Goal: Book appointment/travel/reservation

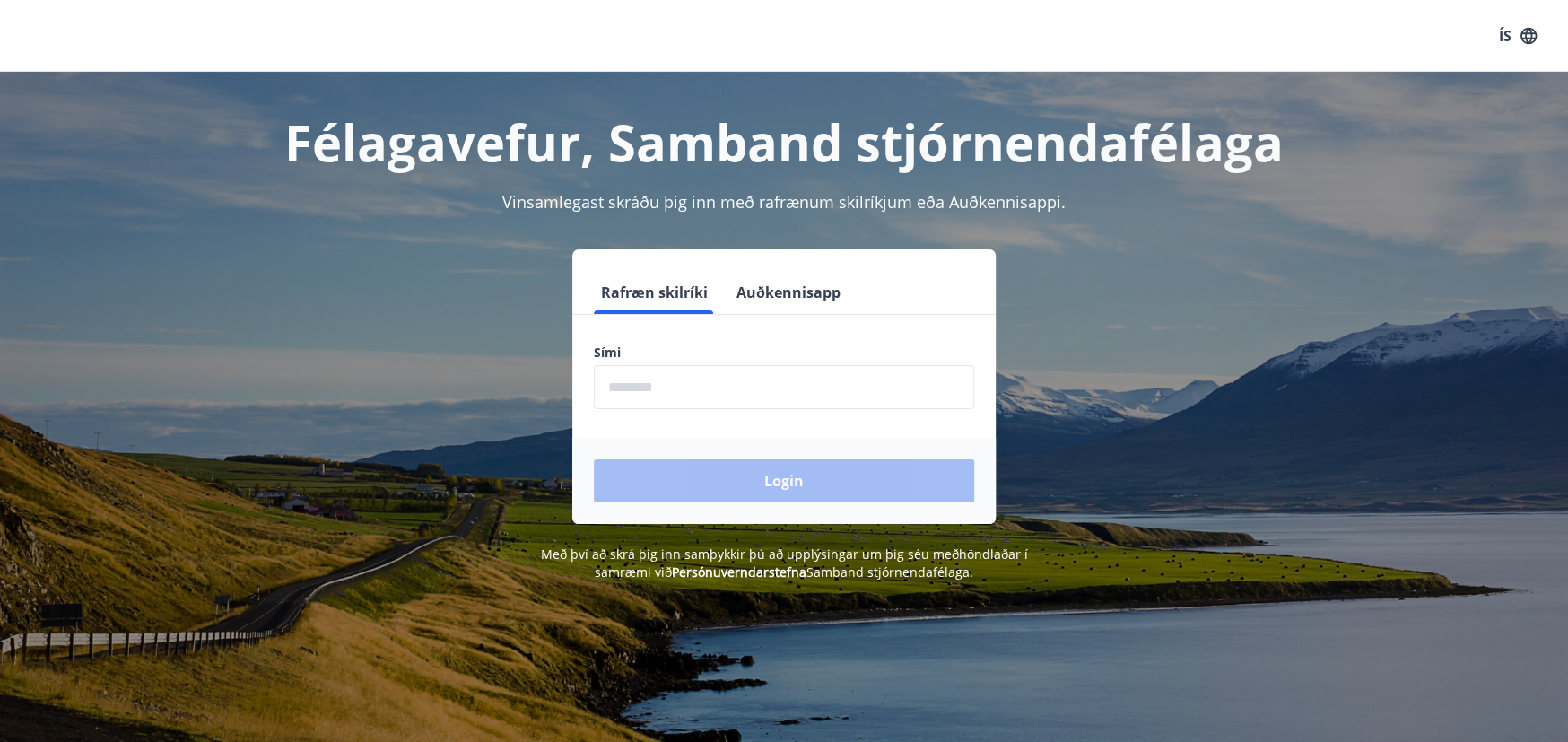
click at [677, 384] on input "phone" at bounding box center [784, 386] width 381 height 44
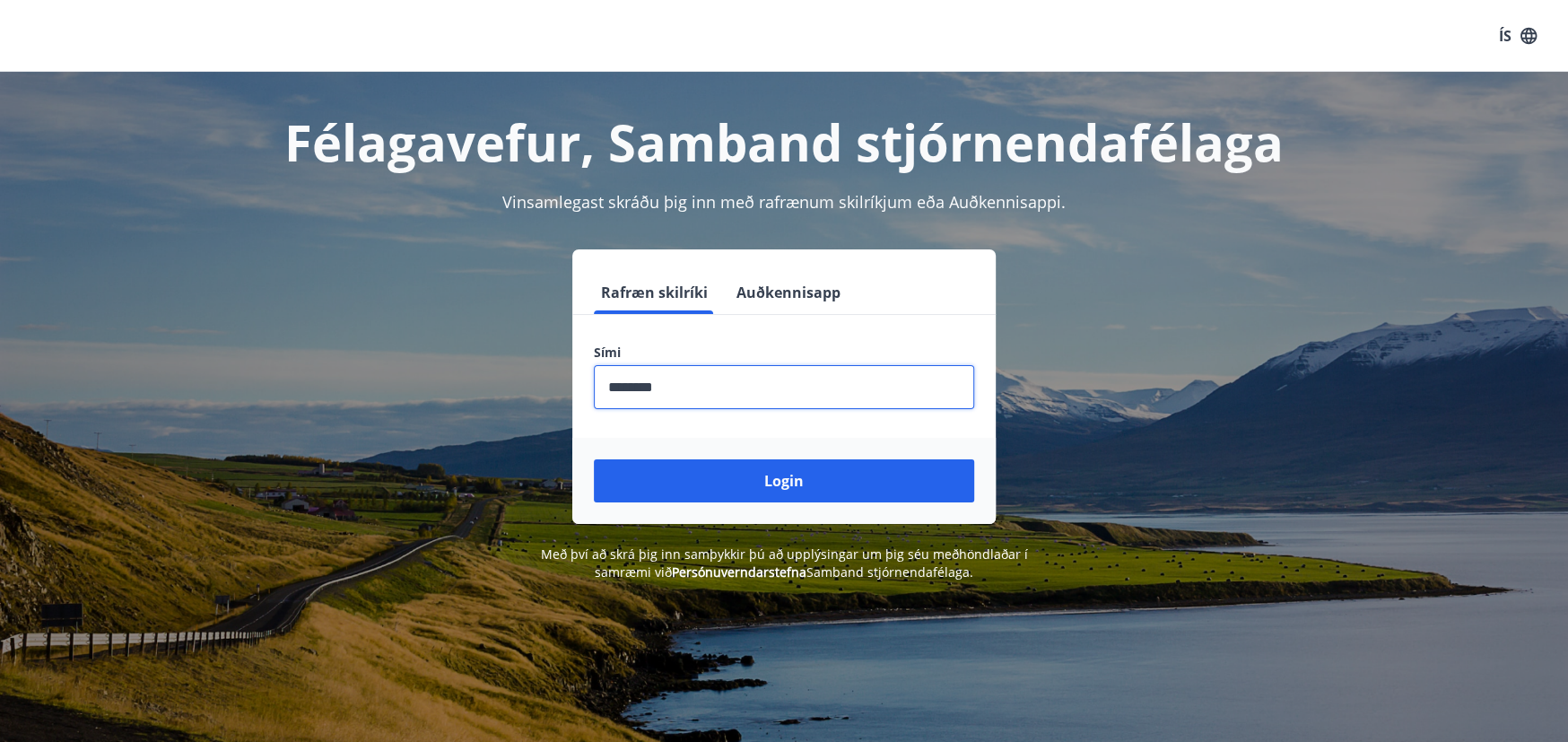
type input "********"
click at [594, 459] on button "Login" at bounding box center [784, 480] width 381 height 43
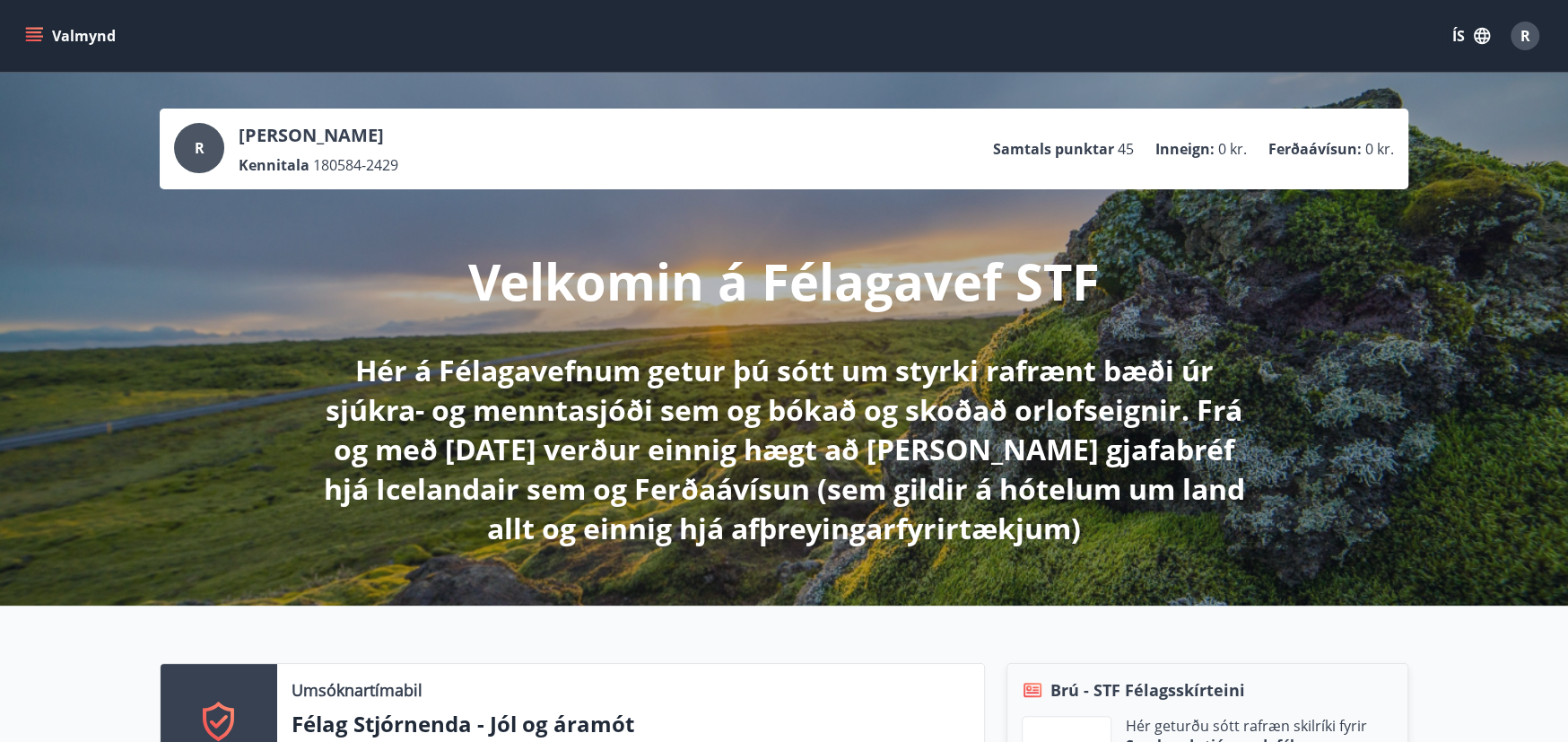
click at [49, 38] on button "Valmynd" at bounding box center [72, 35] width 101 height 33
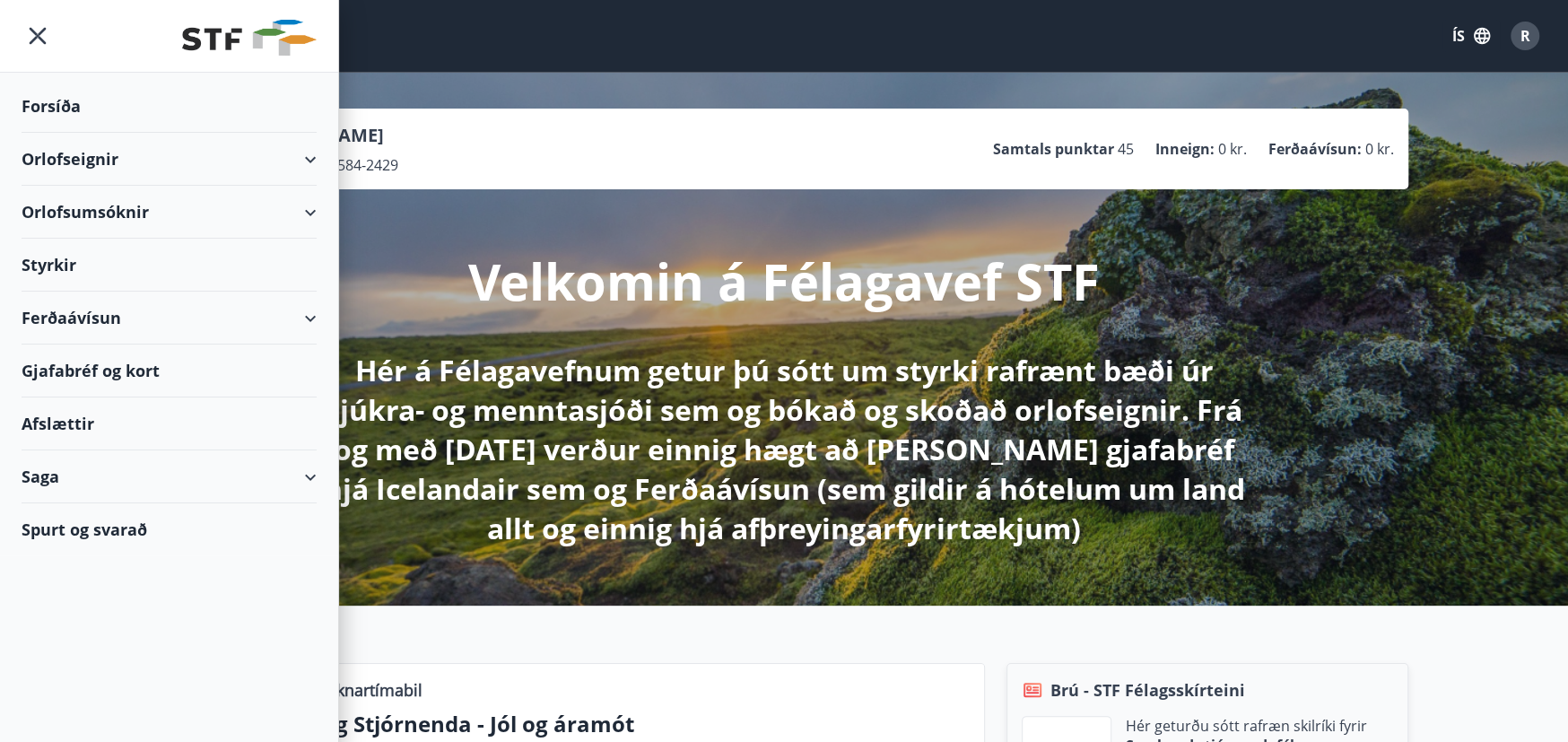
click at [78, 160] on div "Orlofseignir" at bounding box center [169, 159] width 295 height 53
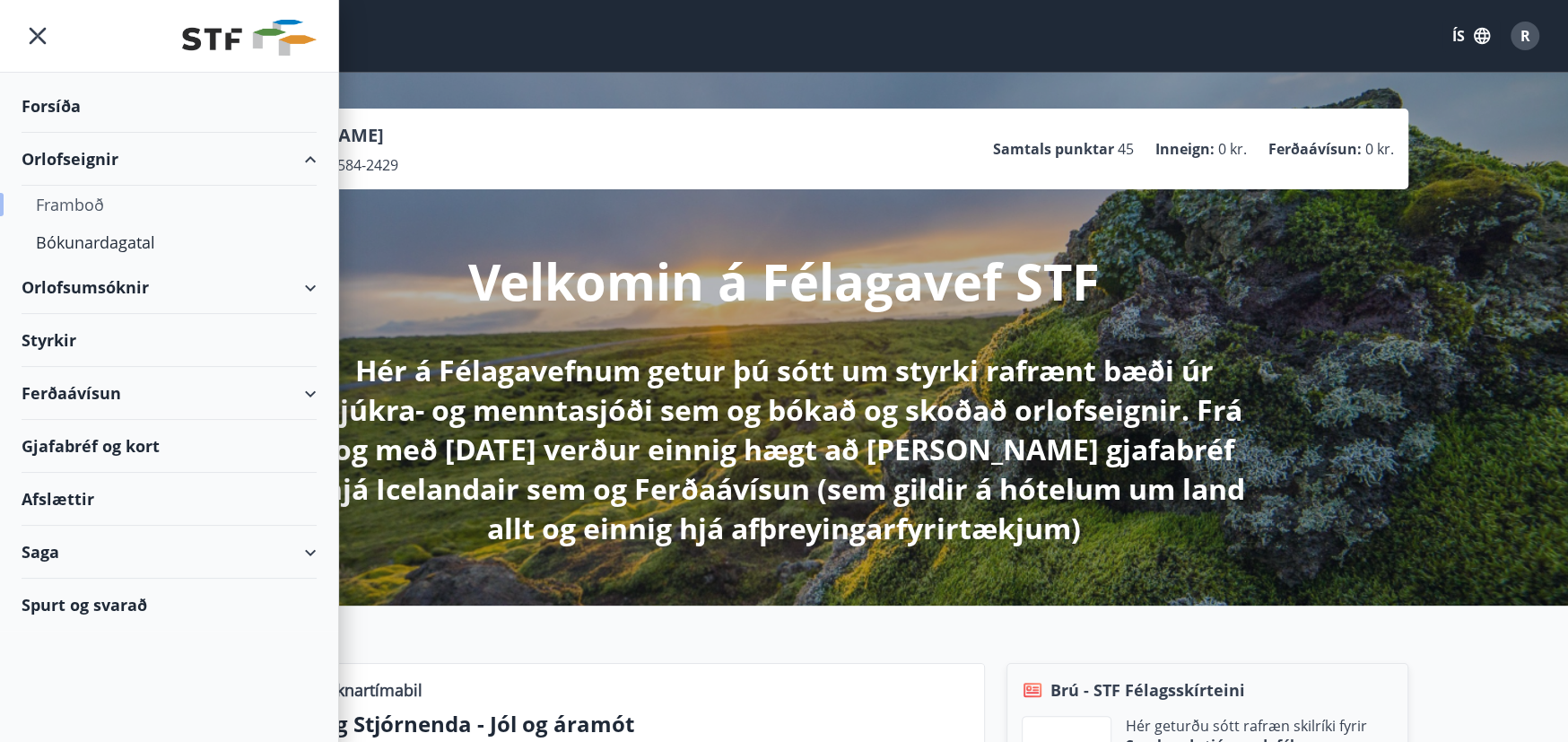
click at [85, 206] on div "Framboð" at bounding box center [169, 204] width 266 height 37
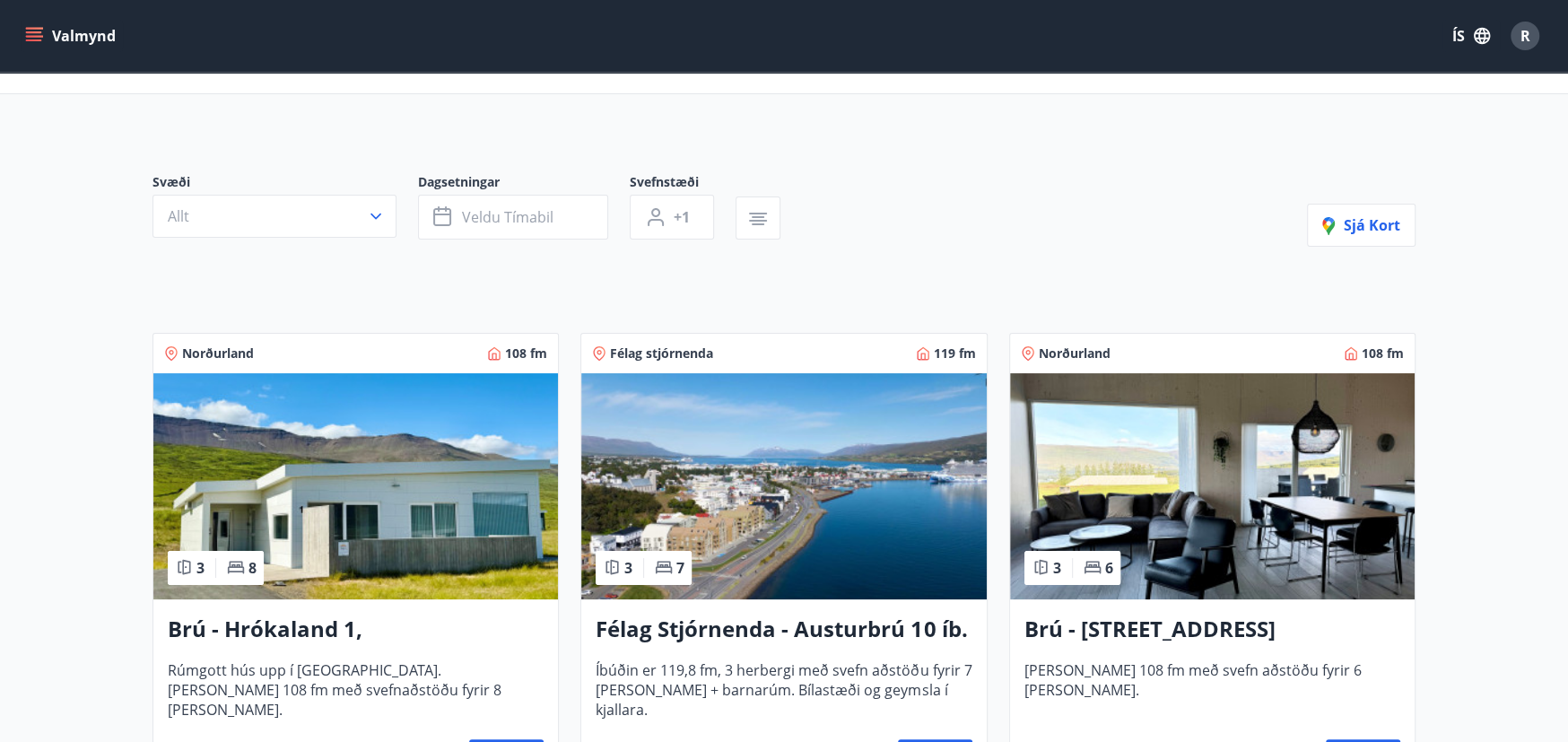
scroll to position [180, 0]
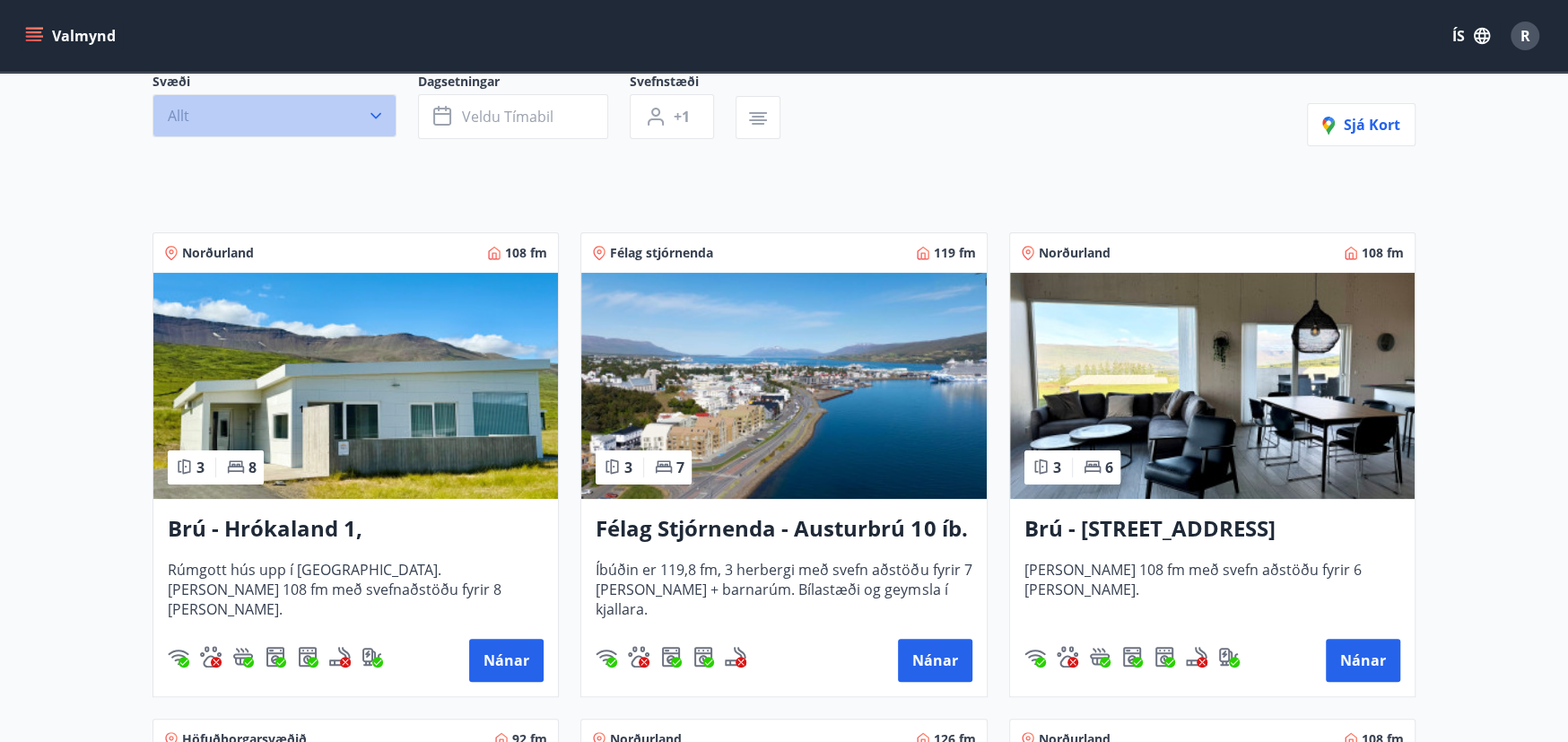
click at [312, 119] on button "Allt" at bounding box center [275, 115] width 244 height 43
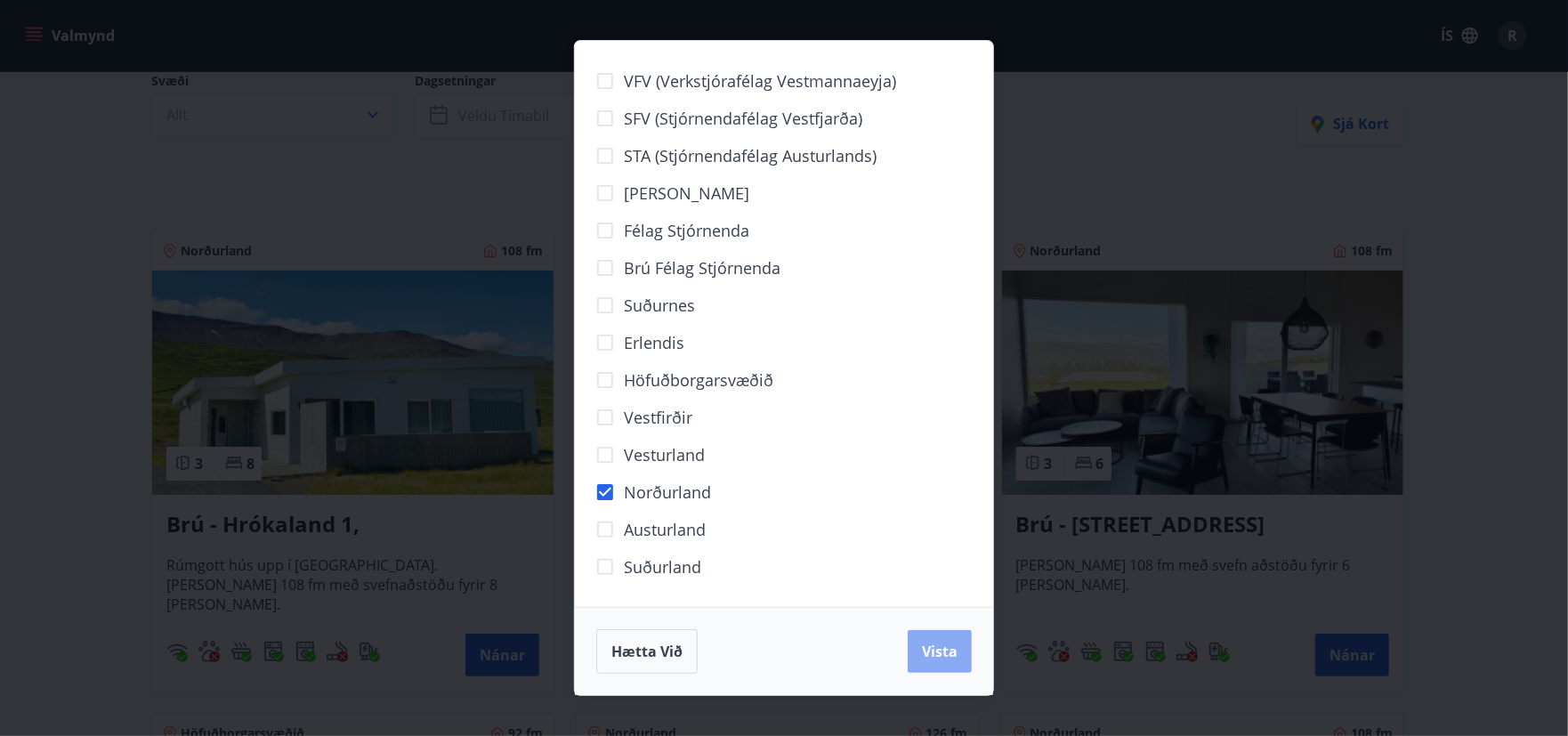
click at [935, 657] on span "Vista" at bounding box center [939, 651] width 36 height 19
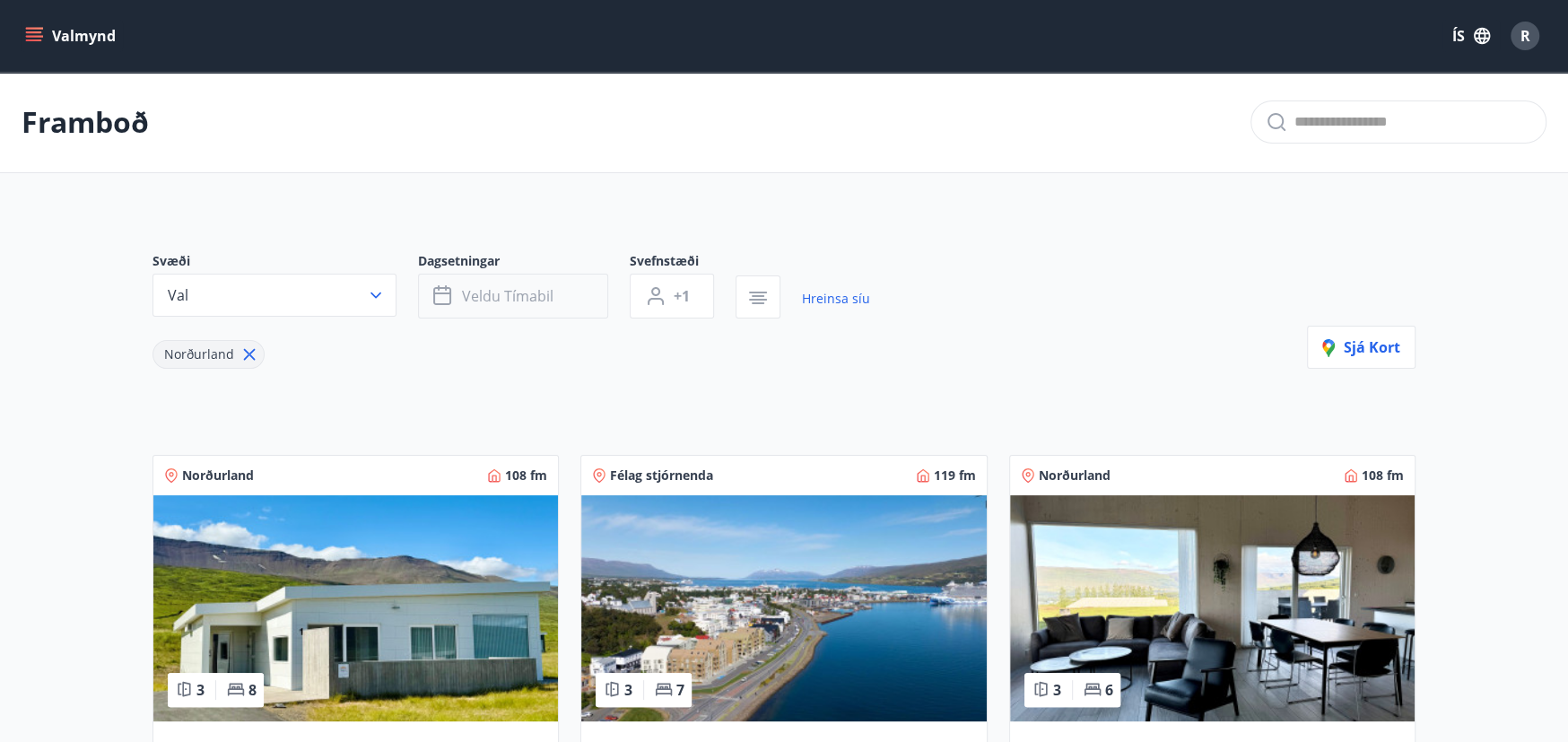
click at [551, 286] on span "Veldu tímabil" at bounding box center [507, 295] width 91 height 20
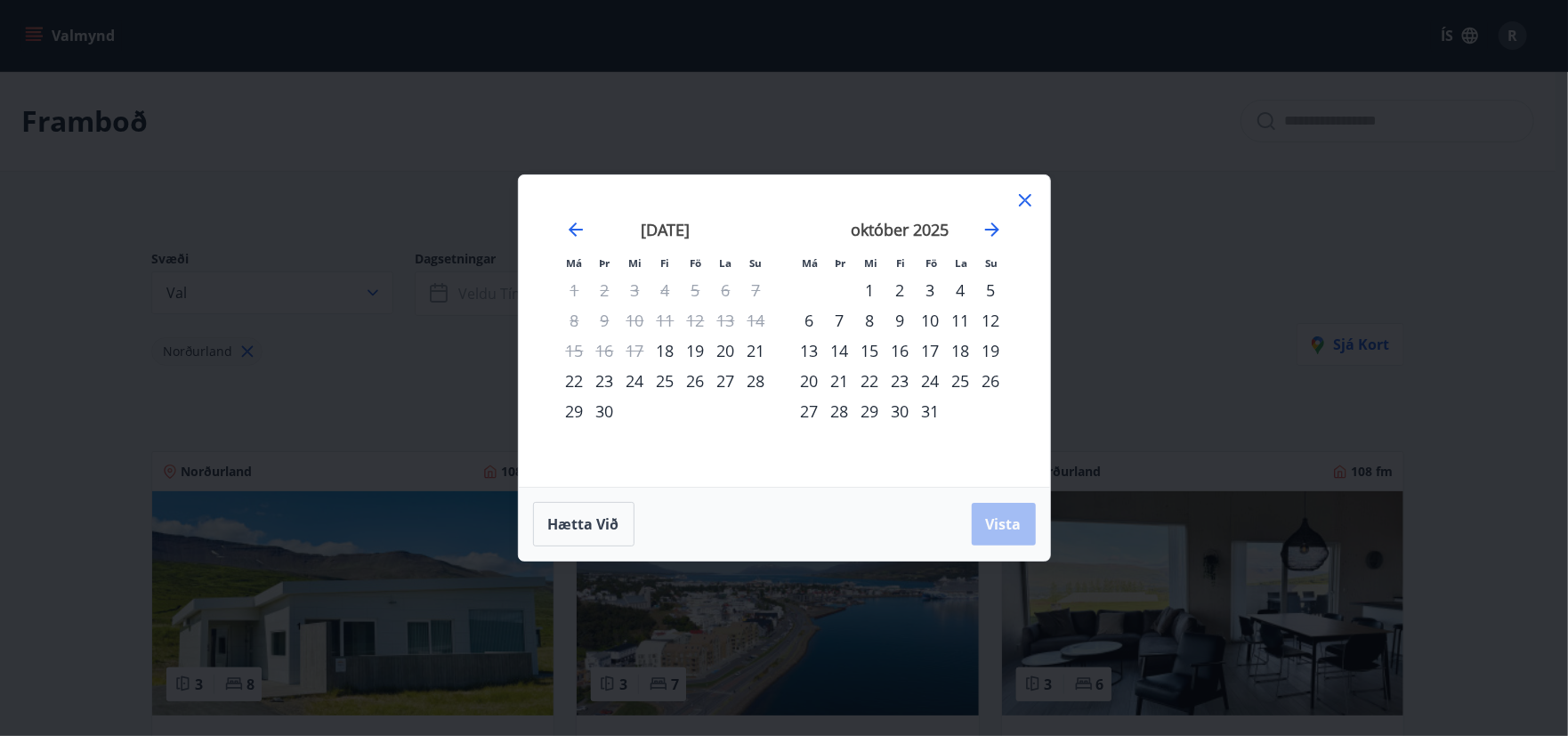
click at [867, 320] on div "8" at bounding box center [870, 320] width 30 height 30
click at [987, 519] on span "Vista" at bounding box center [1004, 524] width 36 height 19
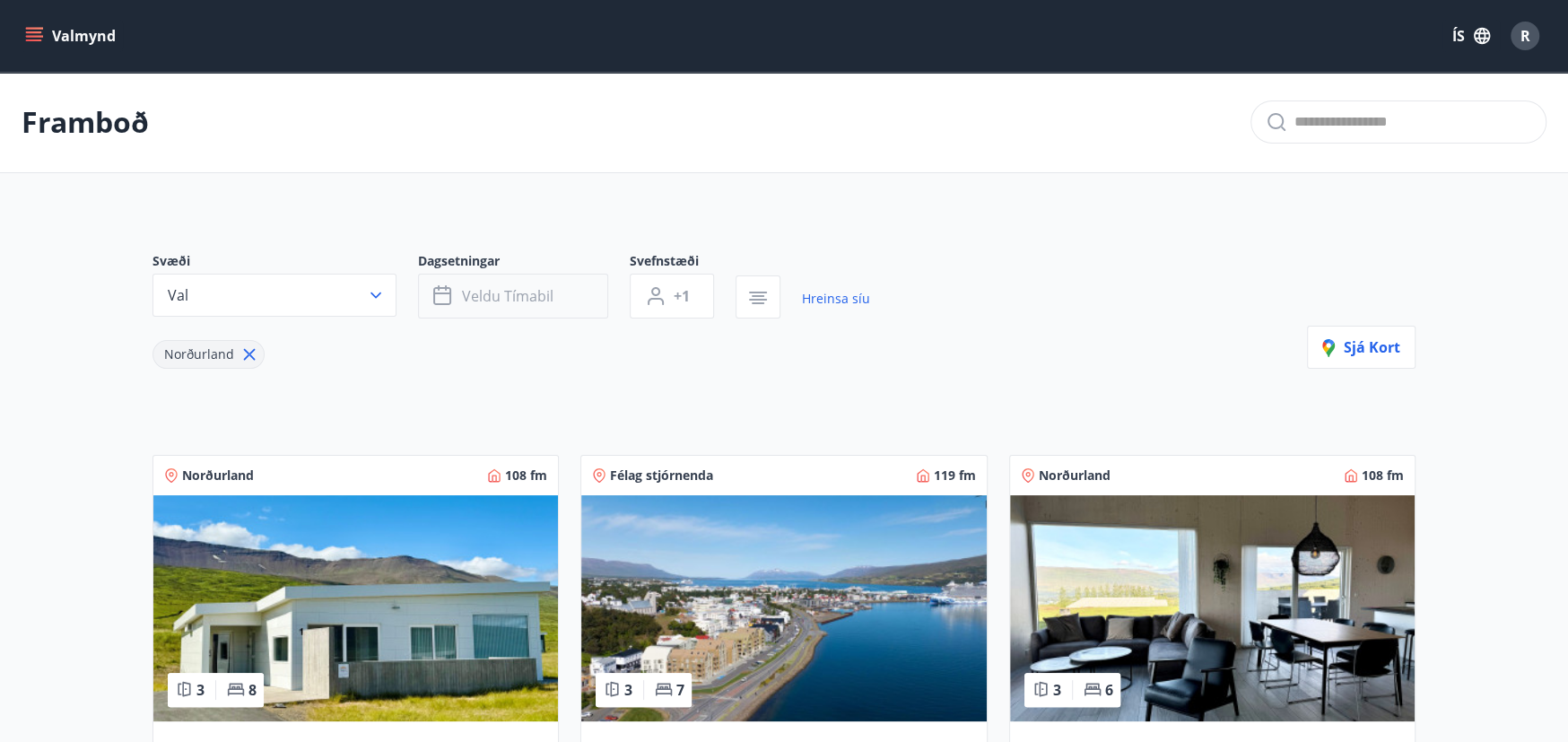
click at [557, 293] on button "Veldu tímabil" at bounding box center [513, 296] width 190 height 45
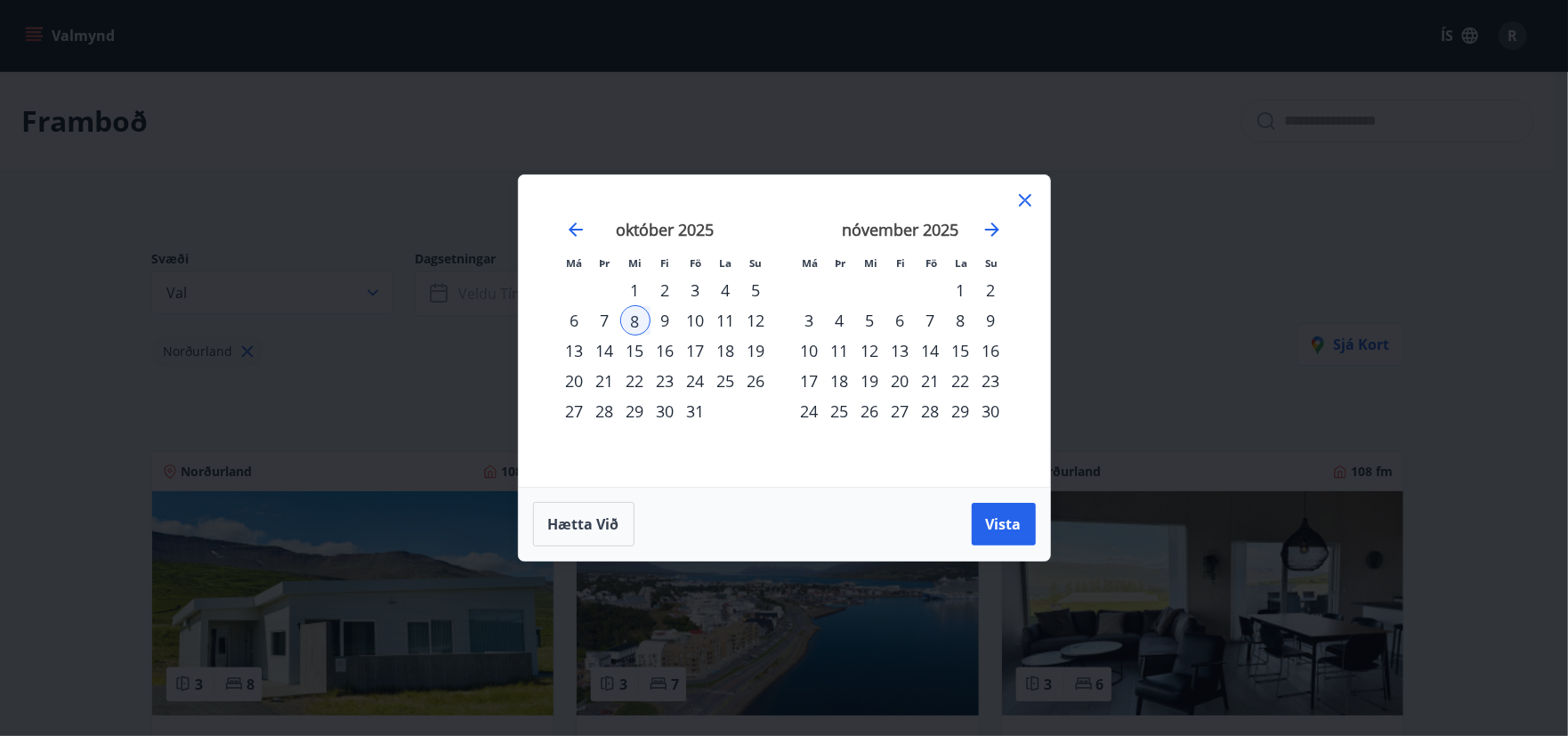
click at [685, 324] on div "10" at bounding box center [695, 320] width 30 height 30
click at [1002, 520] on span "Vista" at bounding box center [1004, 524] width 36 height 19
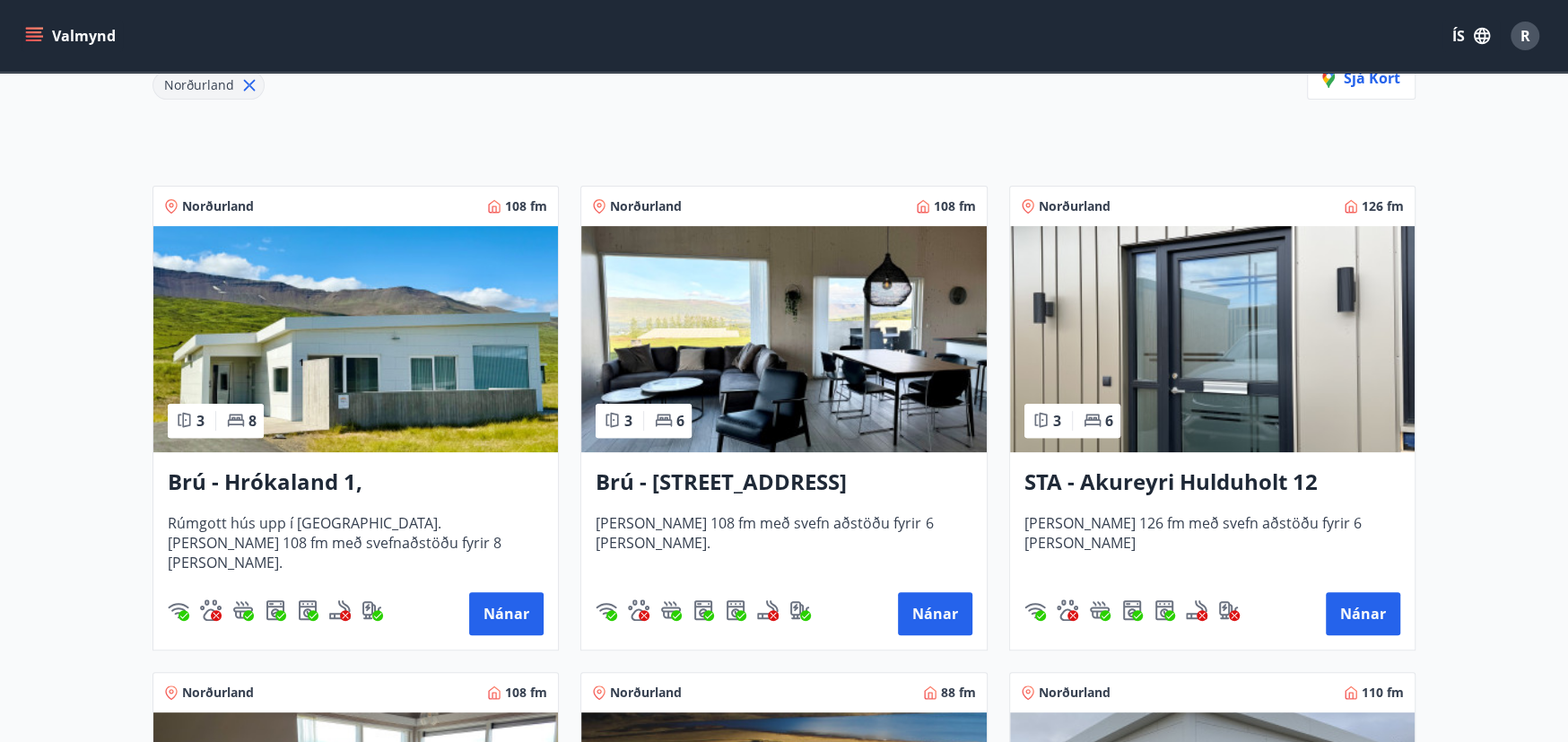
click at [426, 340] on img at bounding box center [356, 339] width 405 height 226
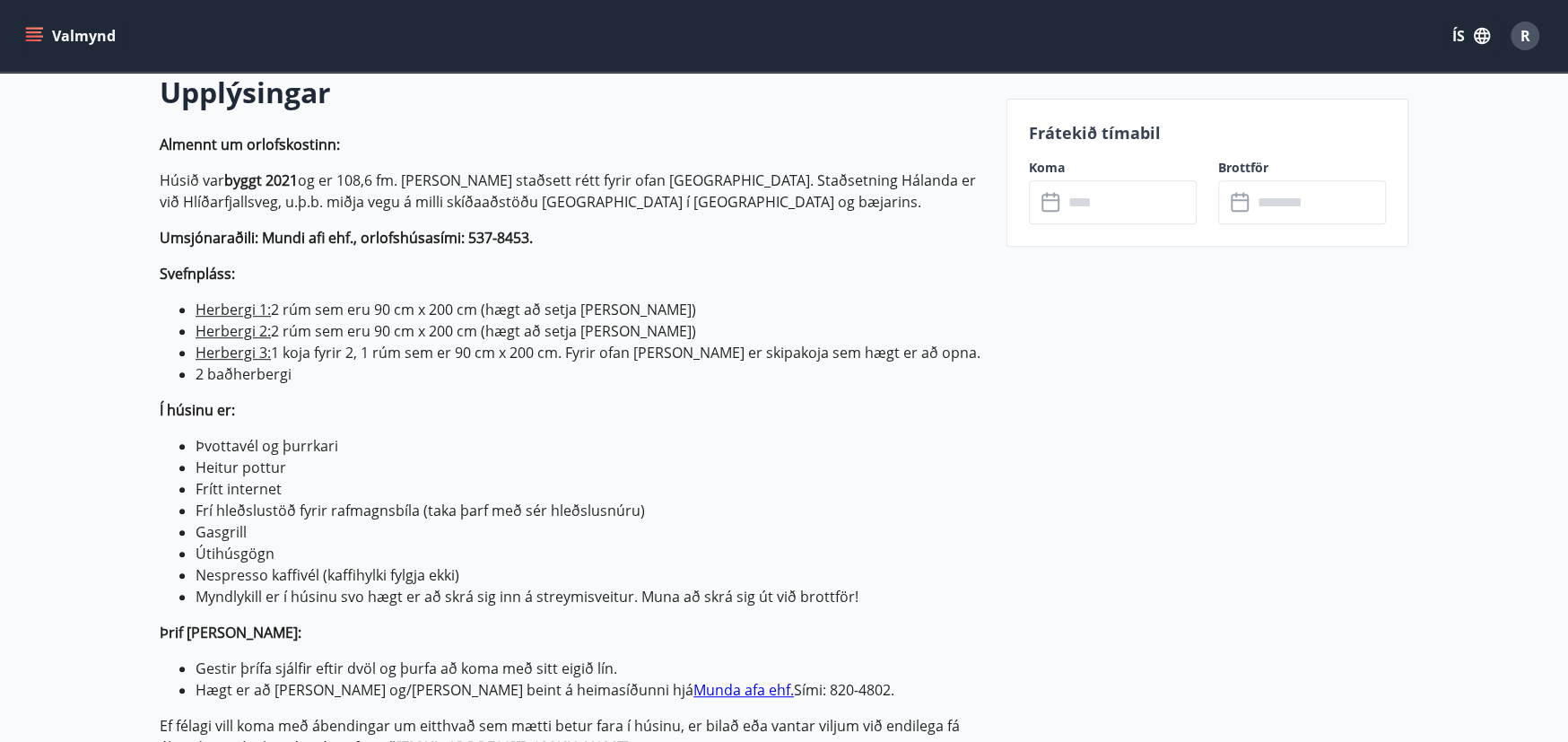
scroll to position [538, 0]
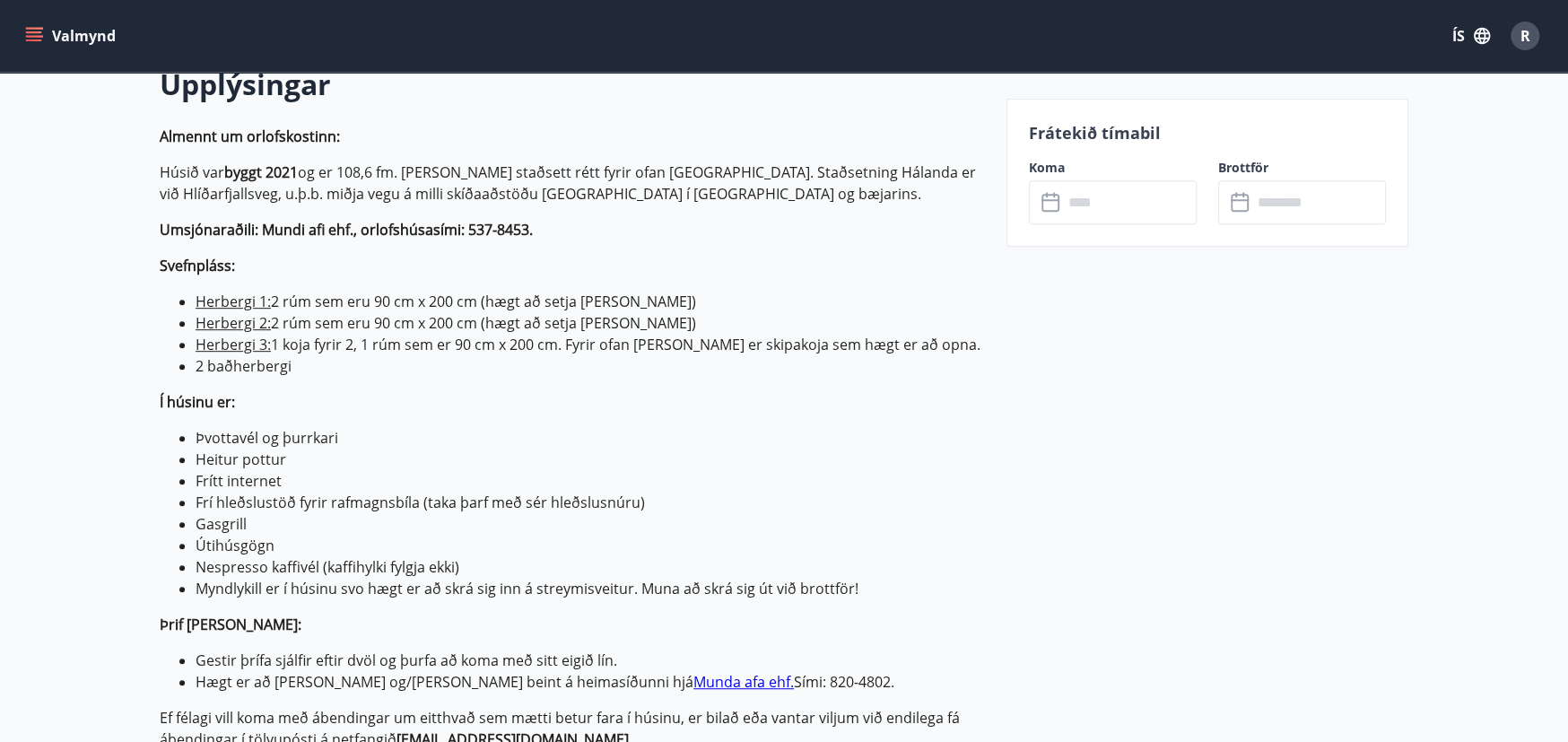
click at [1100, 182] on input "text" at bounding box center [1130, 202] width 134 height 44
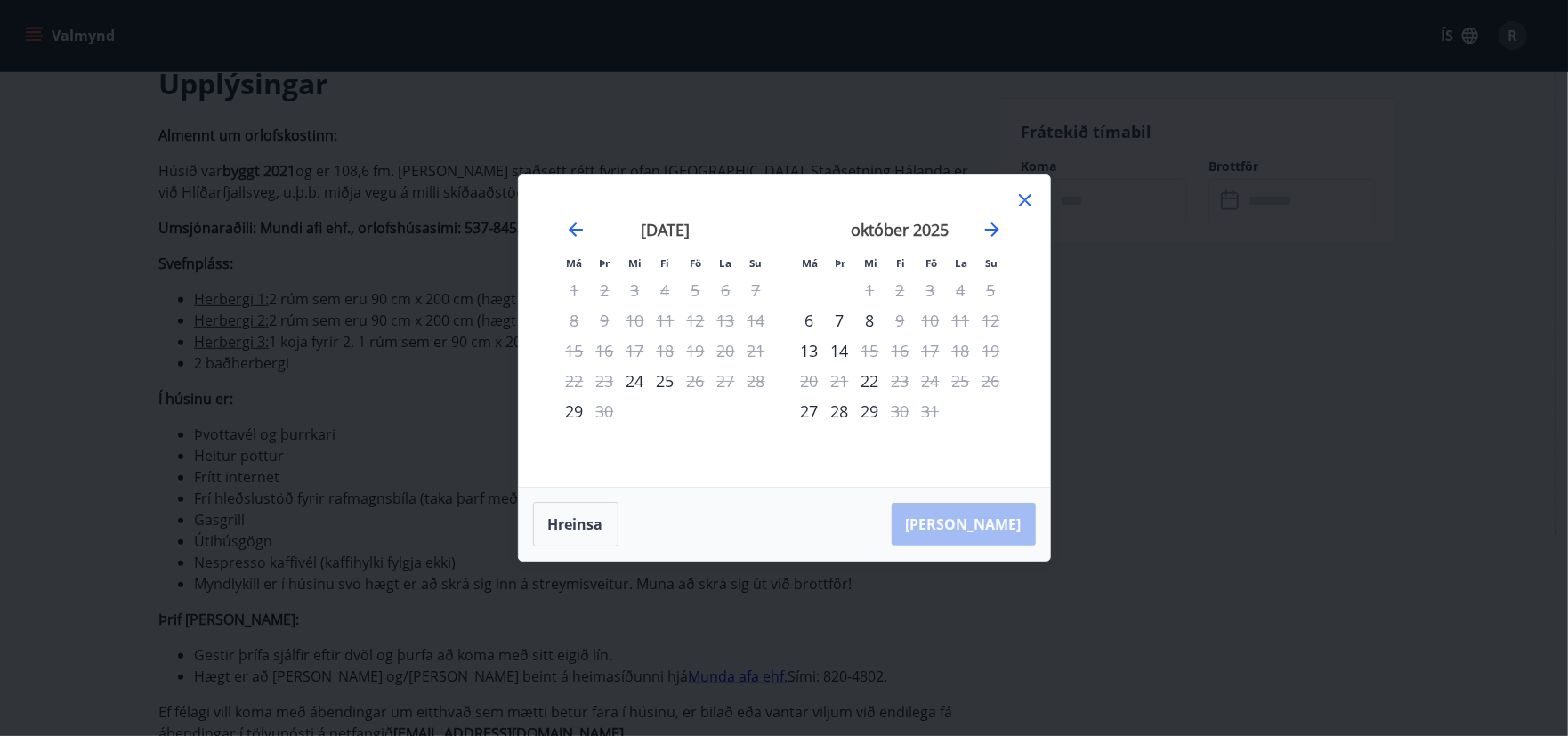
click at [878, 319] on div "8" at bounding box center [870, 320] width 30 height 30
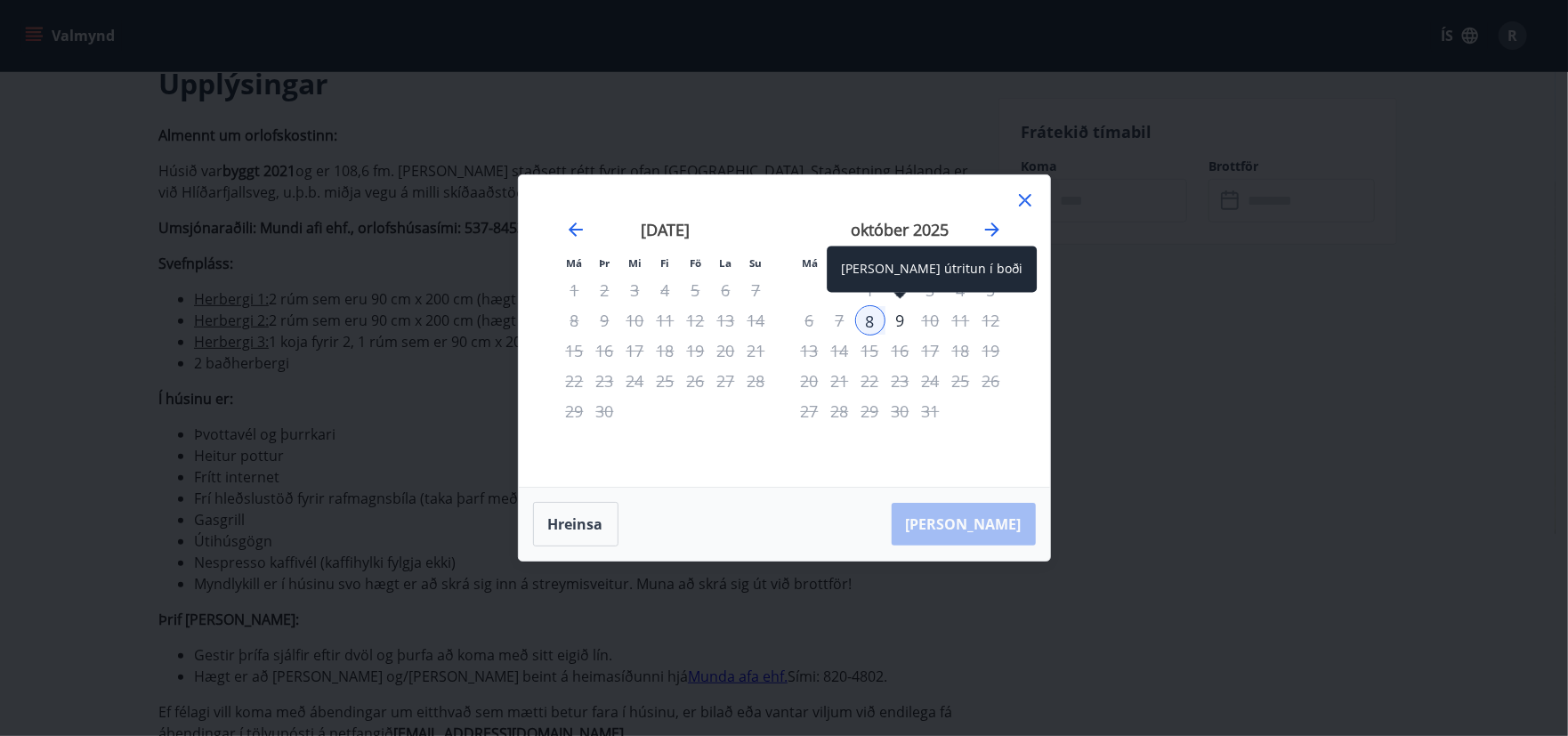
click at [898, 319] on div "9" at bounding box center [900, 320] width 30 height 30
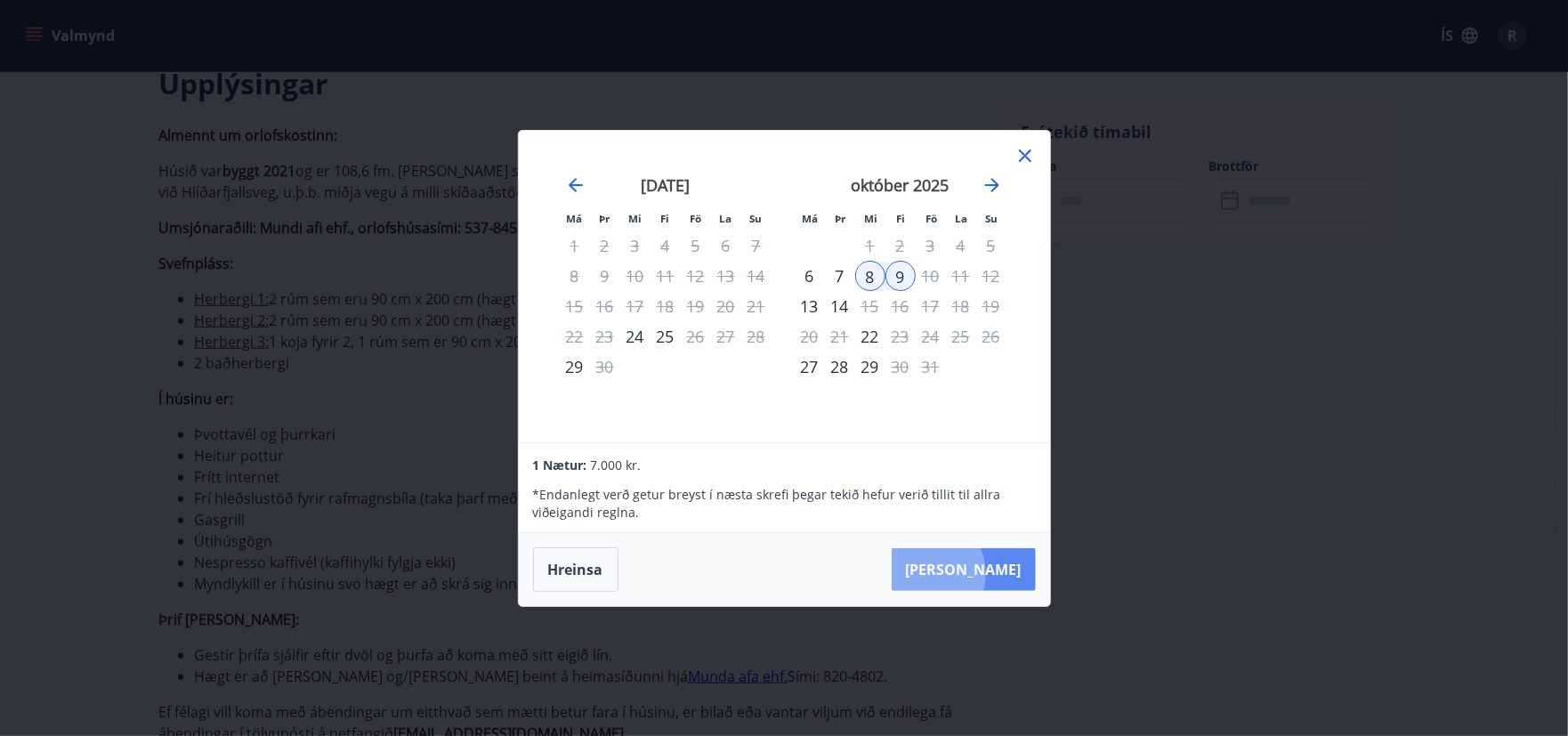
click at [979, 573] on button "Taka Frá" at bounding box center [964, 570] width 144 height 42
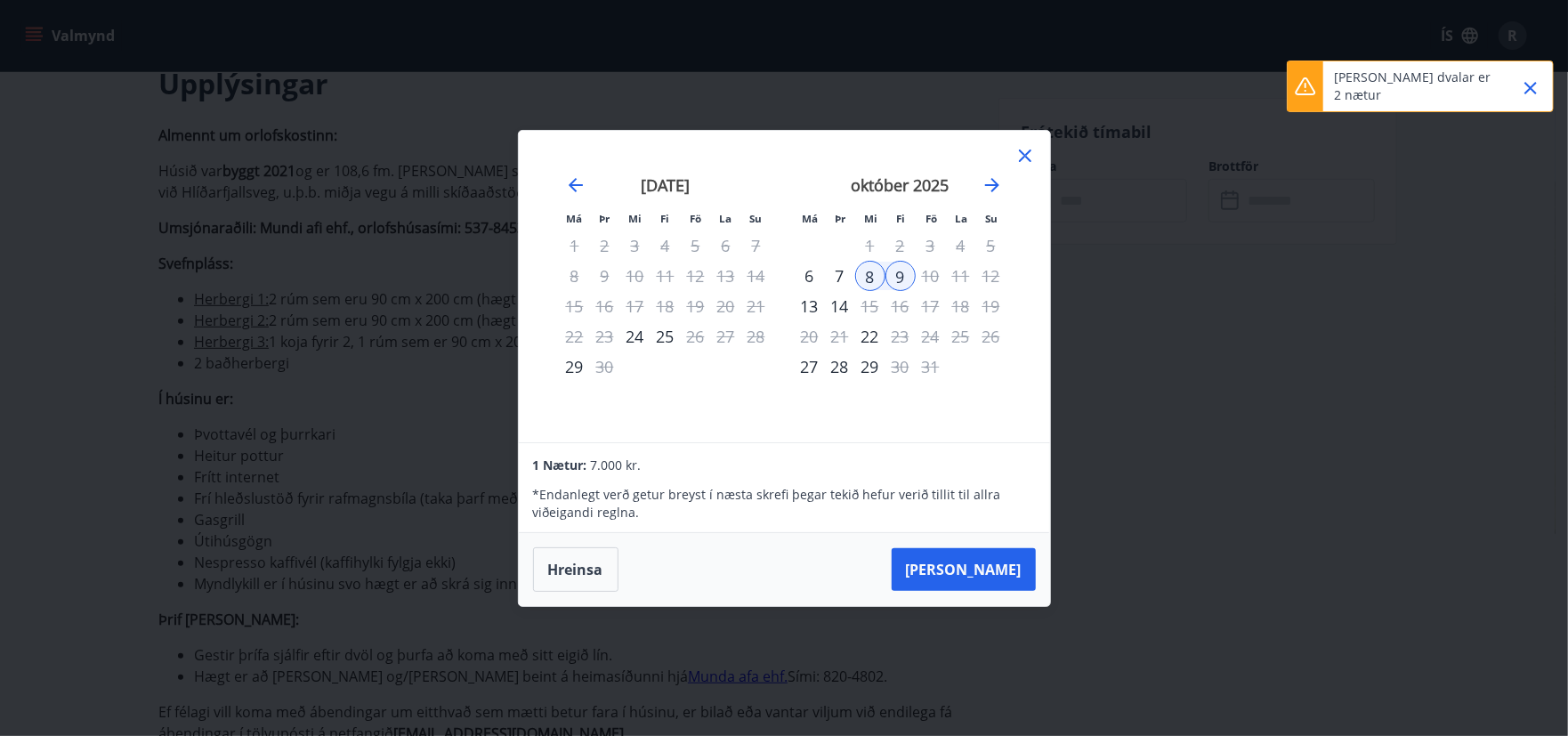
click at [840, 278] on div "7" at bounding box center [839, 275] width 30 height 30
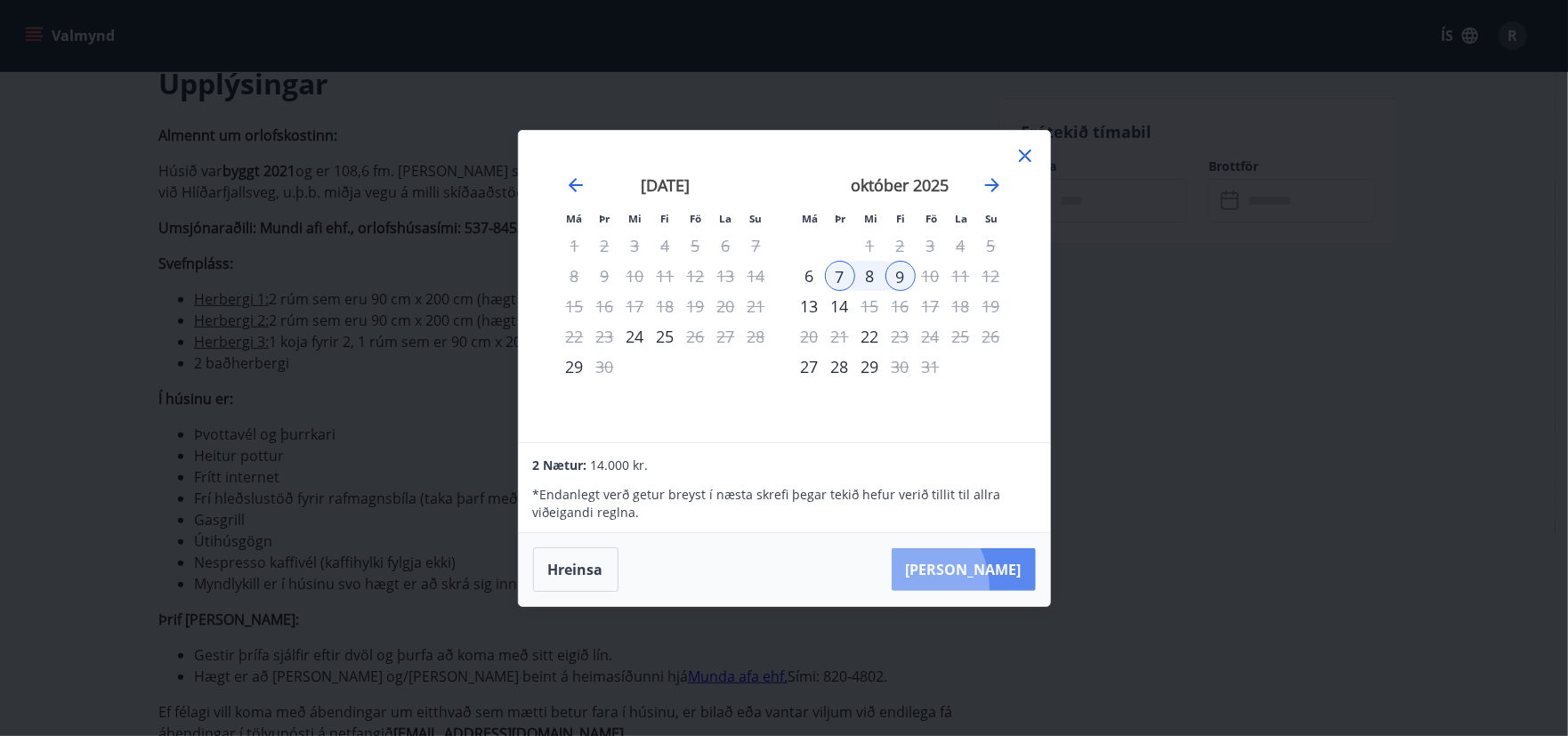
click at [959, 586] on button "Taka Frá" at bounding box center [964, 570] width 144 height 42
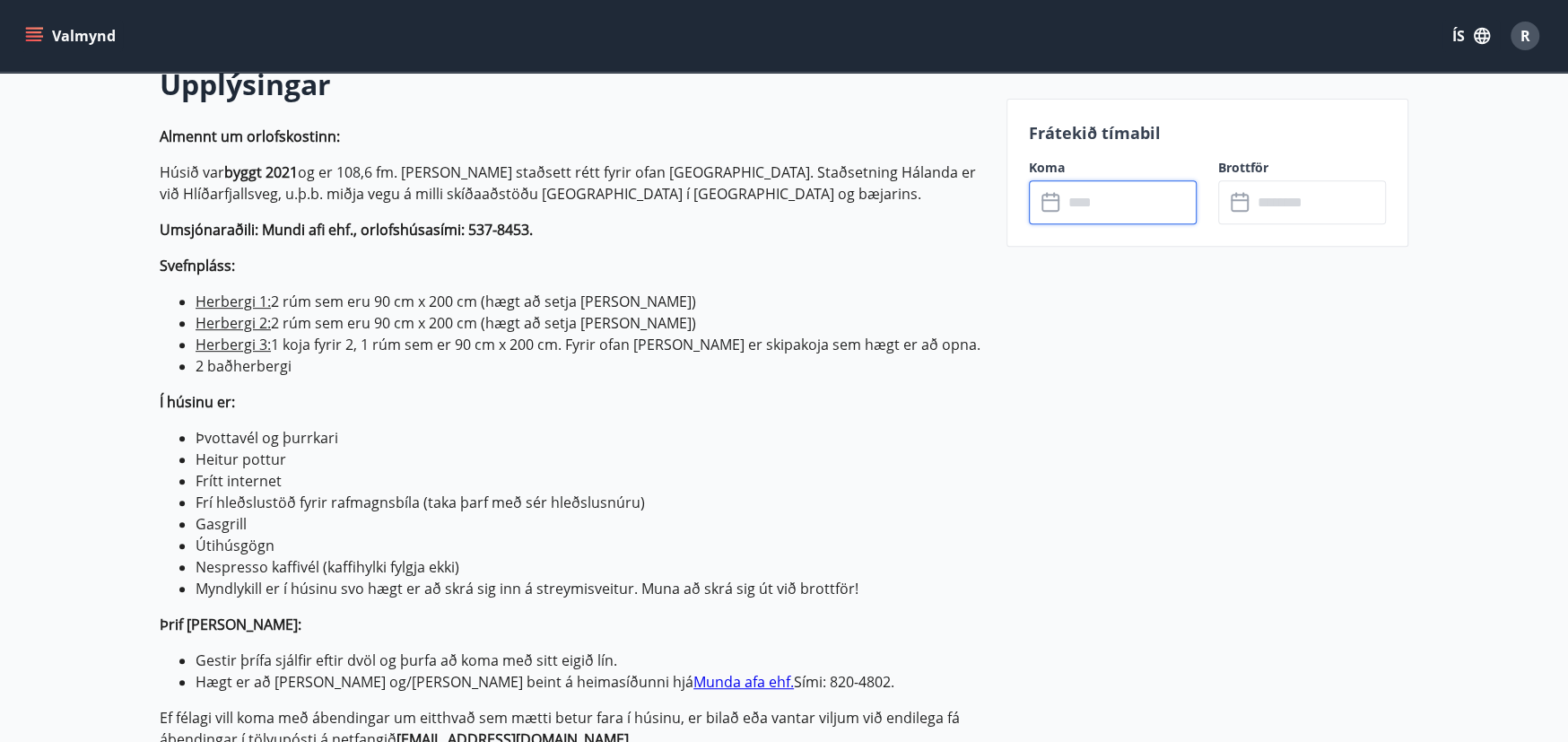
type input "******"
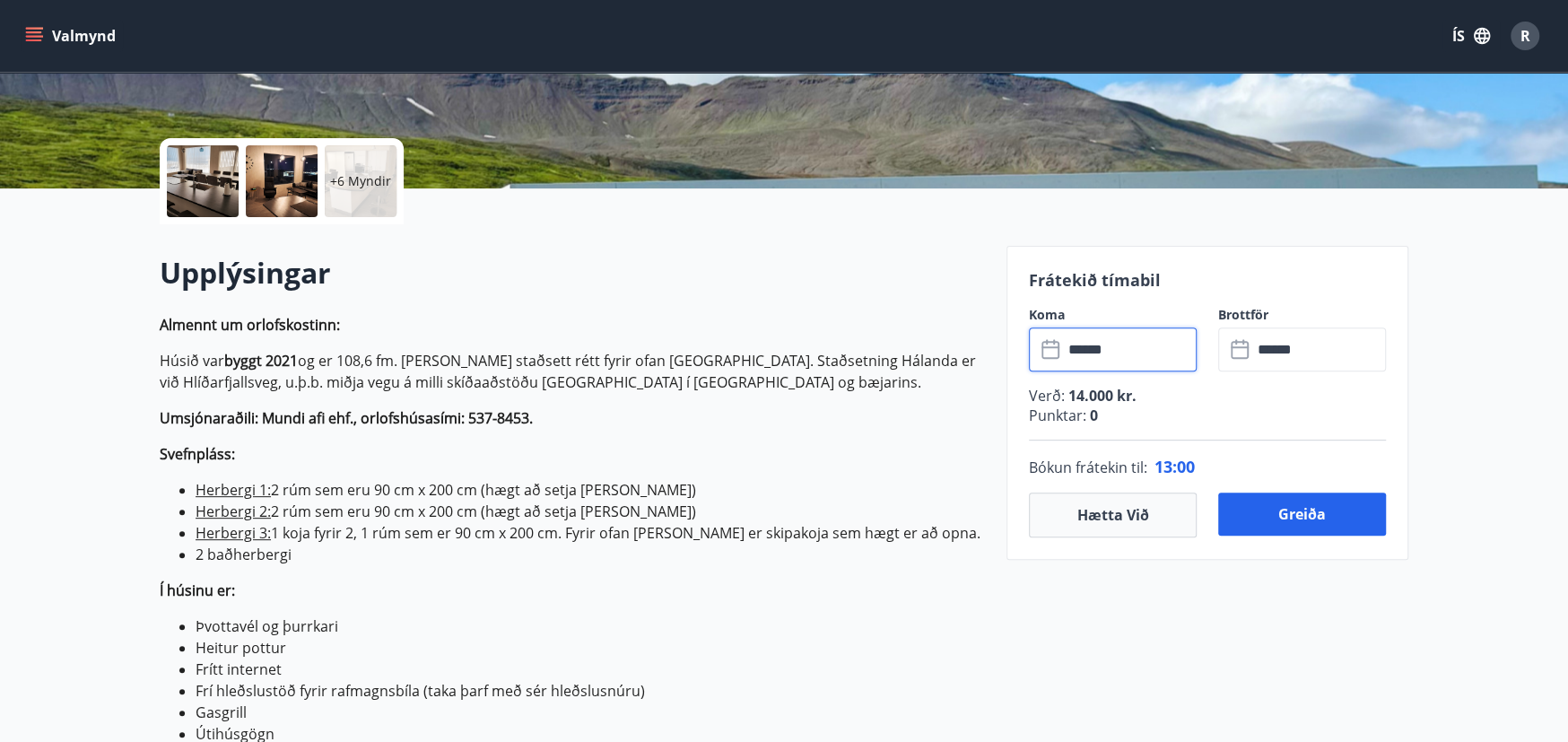
scroll to position [358, 0]
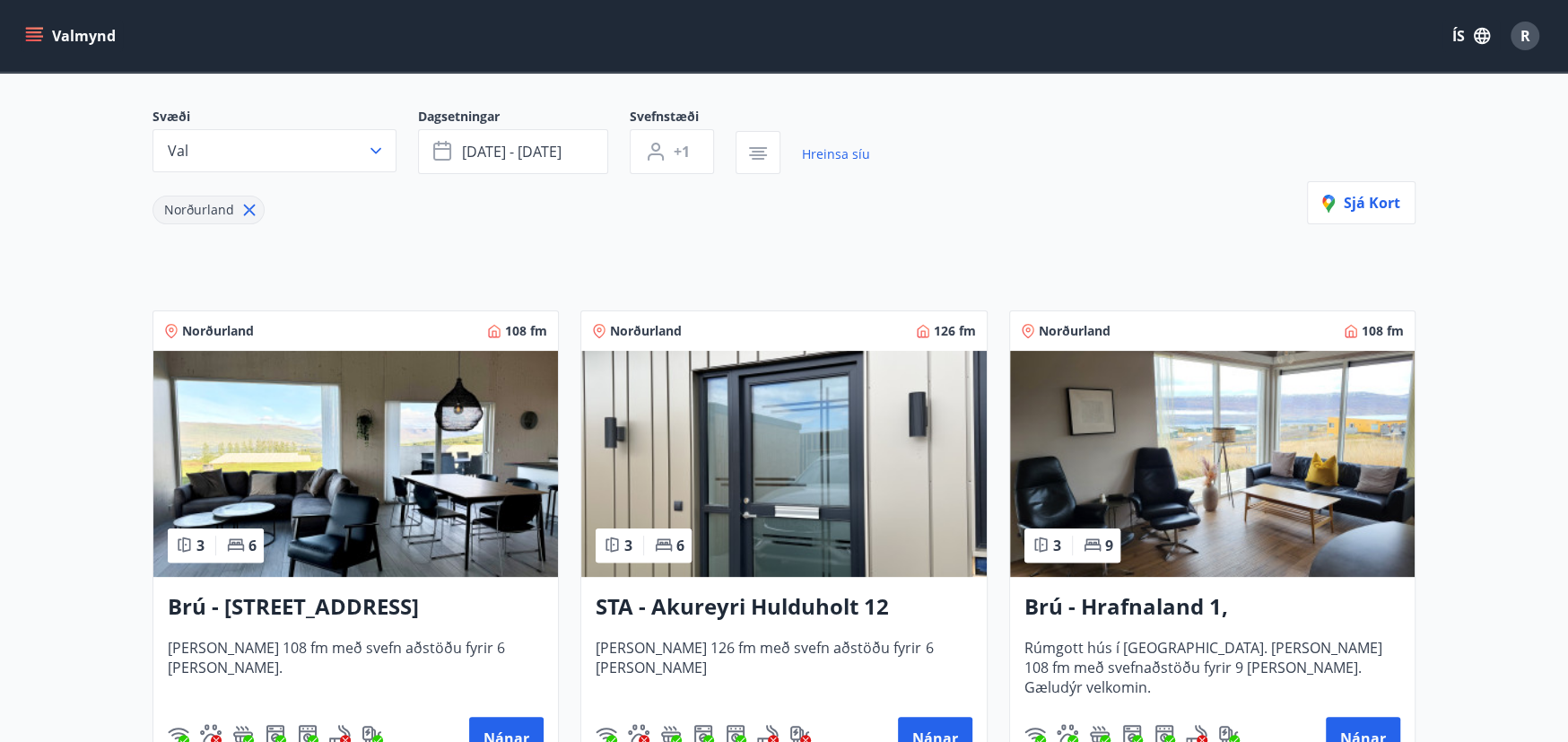
scroll to position [269, 0]
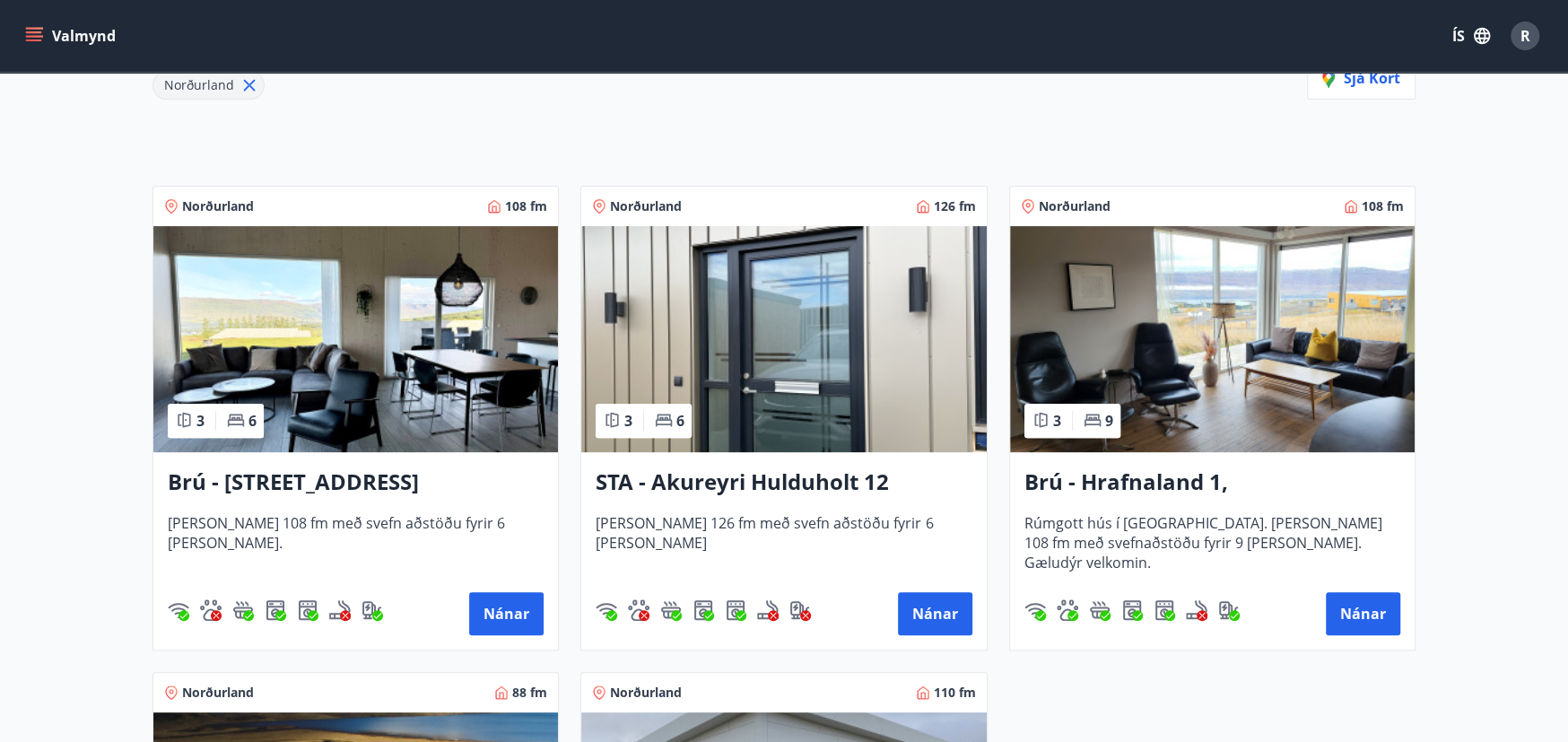
click at [794, 489] on h3 "STA - Akureyri Hulduholt 12" at bounding box center [784, 482] width 376 height 33
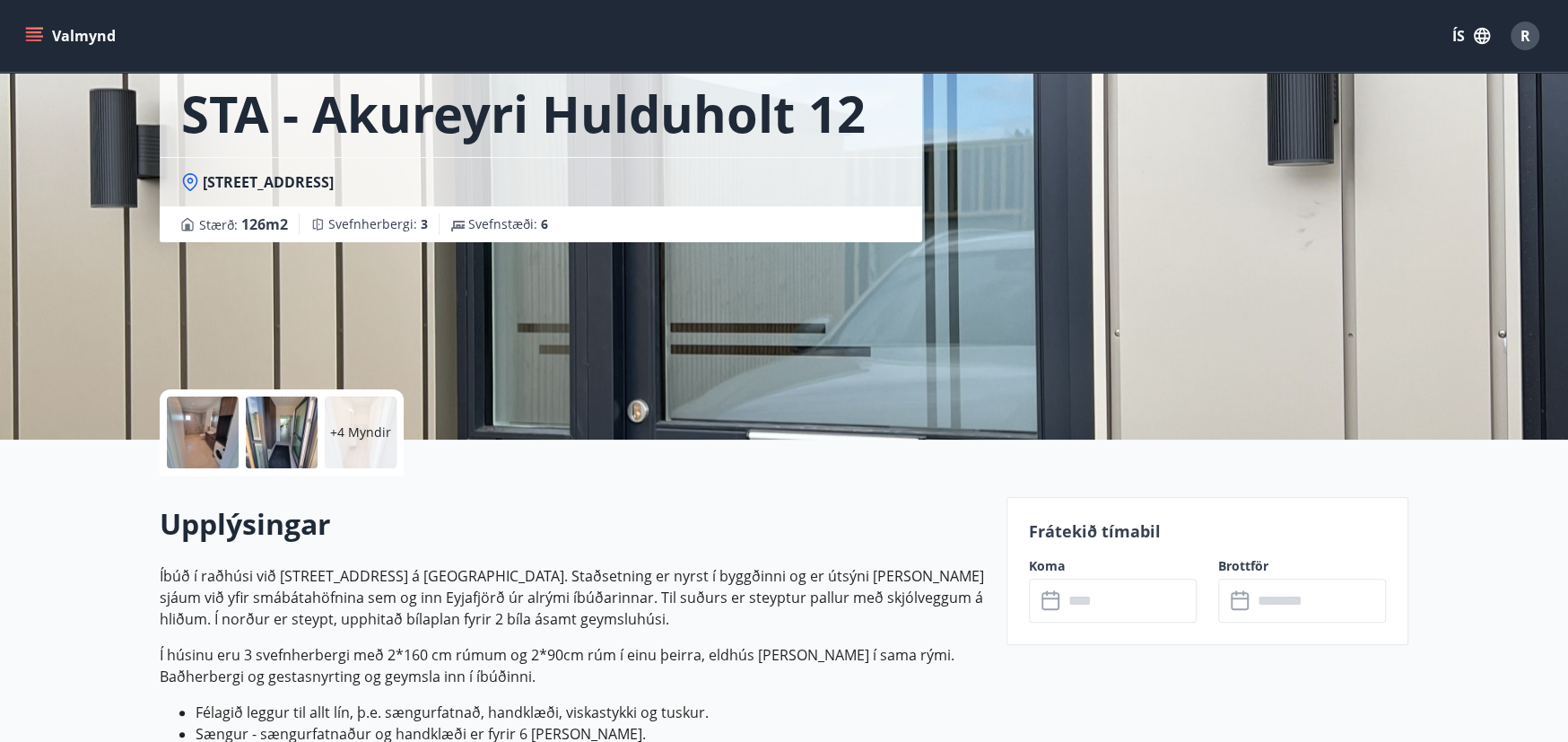
scroll to position [269, 0]
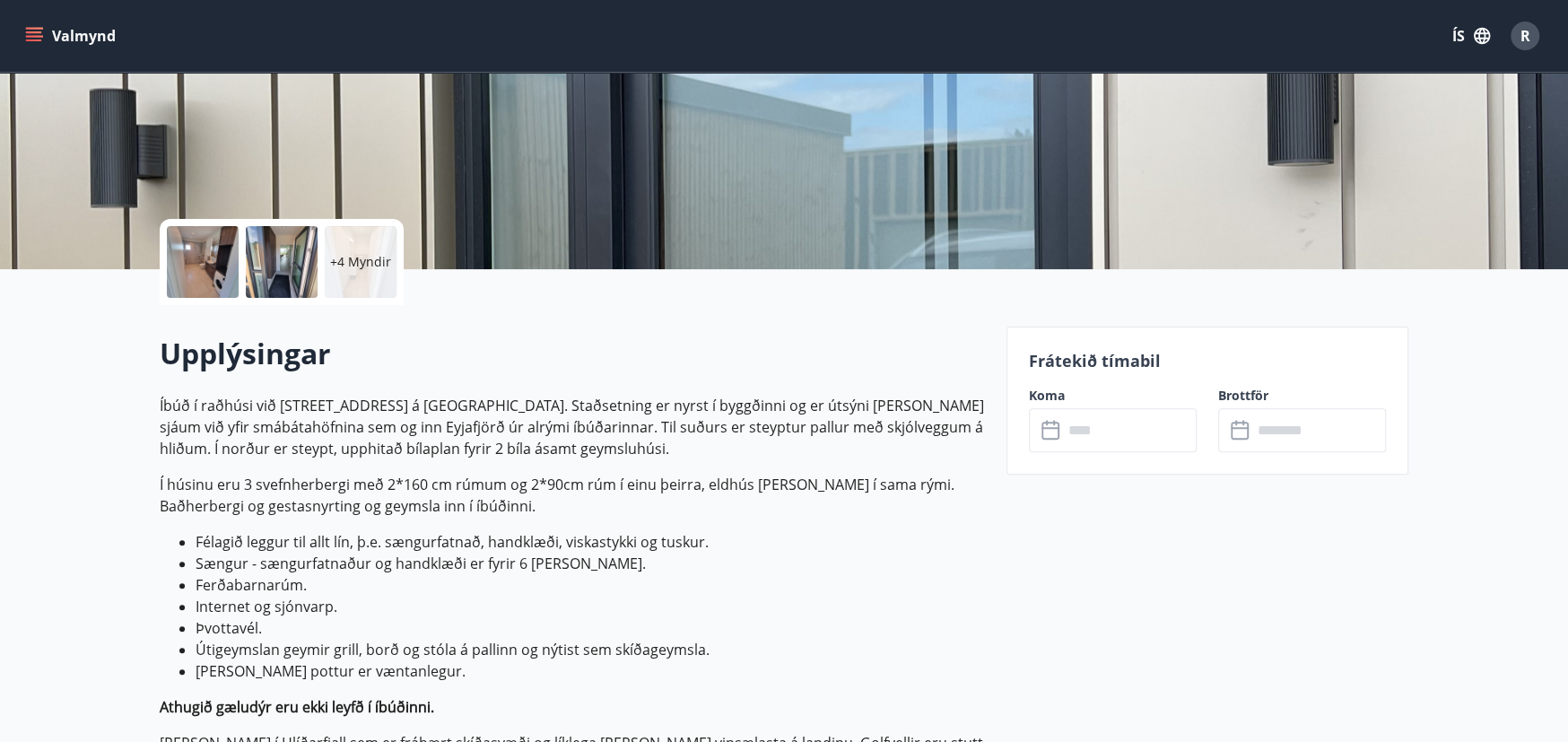
click at [1108, 433] on input "text" at bounding box center [1130, 429] width 134 height 44
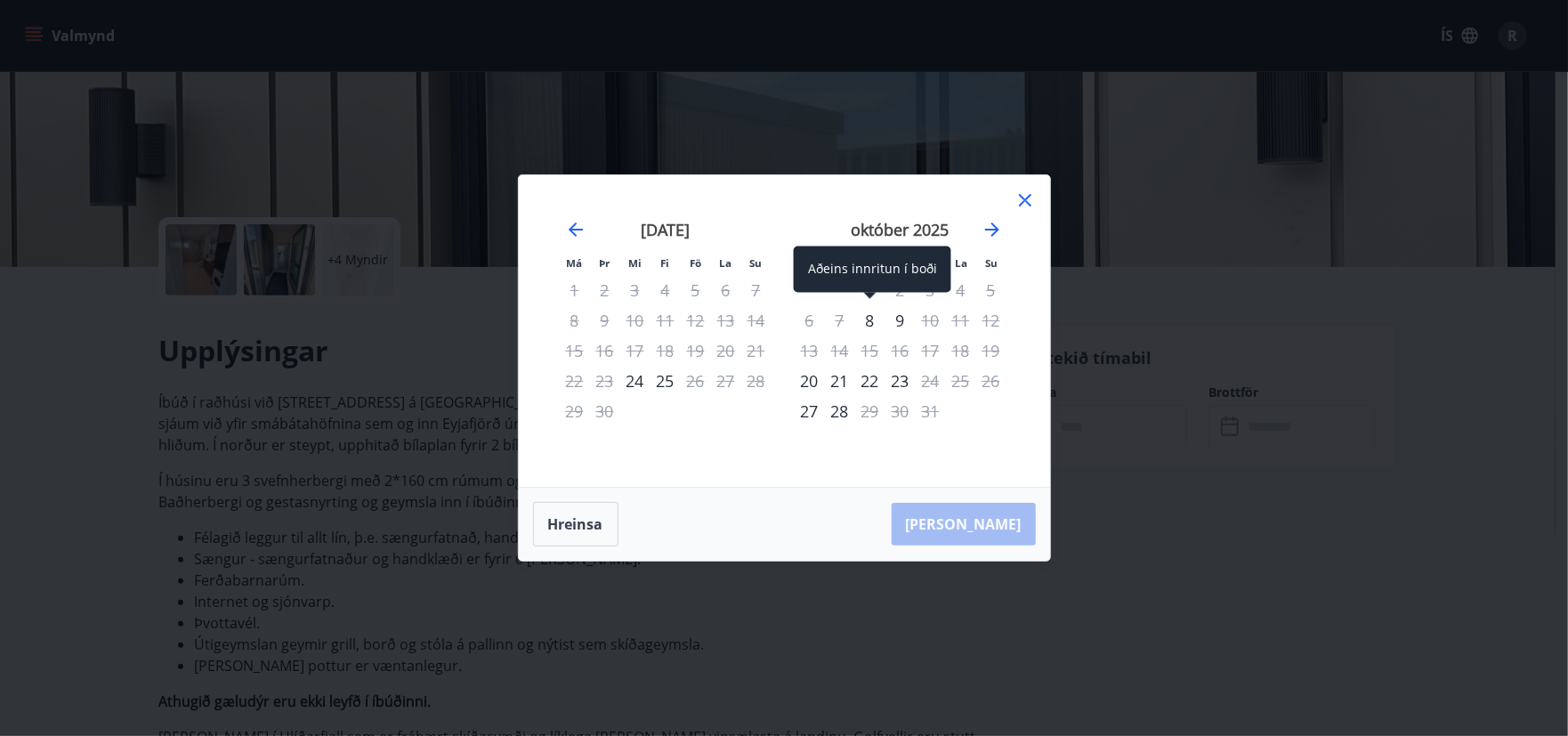
click at [869, 326] on div "8" at bounding box center [870, 320] width 30 height 30
click at [897, 322] on div "9" at bounding box center [900, 320] width 30 height 30
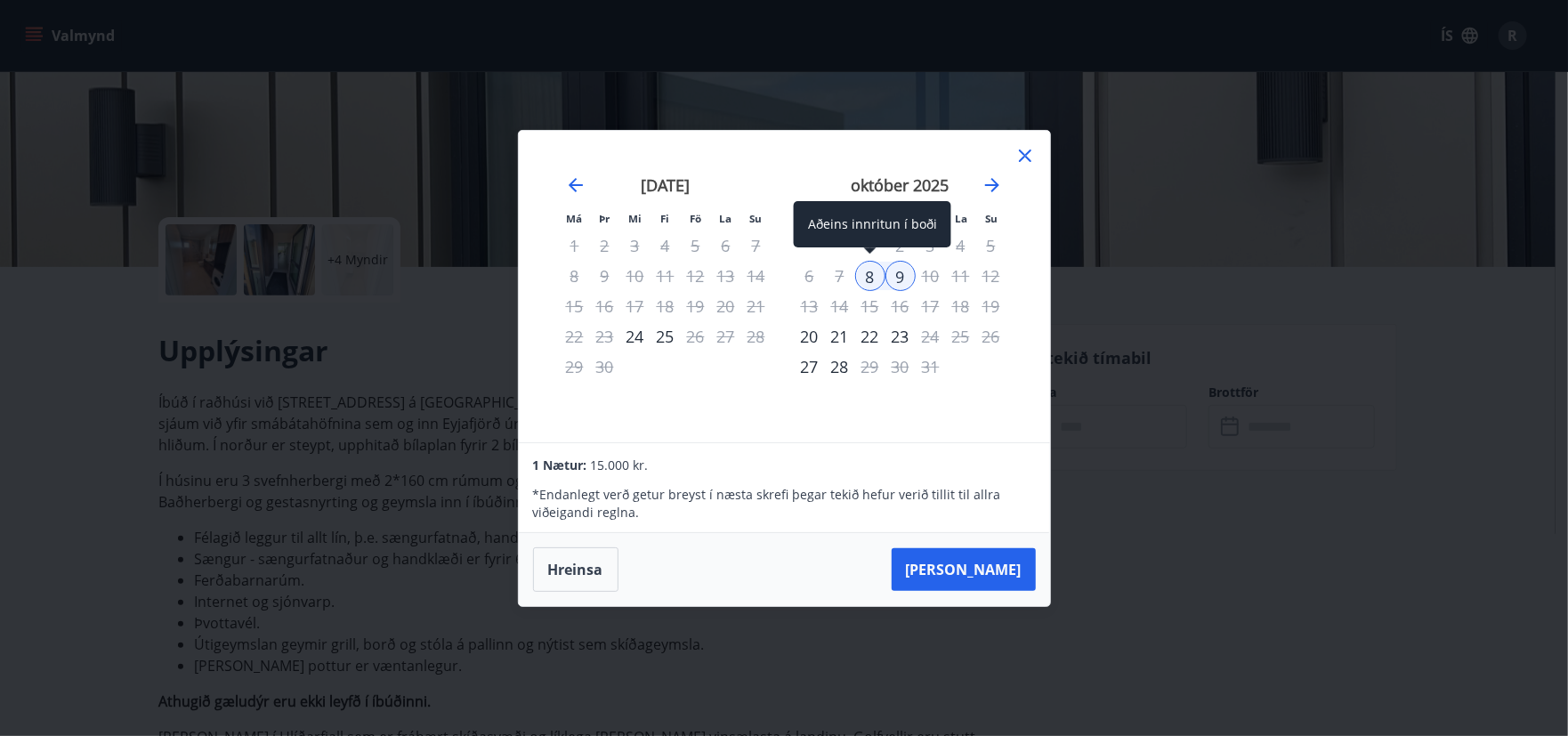
click at [869, 277] on div "8" at bounding box center [870, 275] width 30 height 30
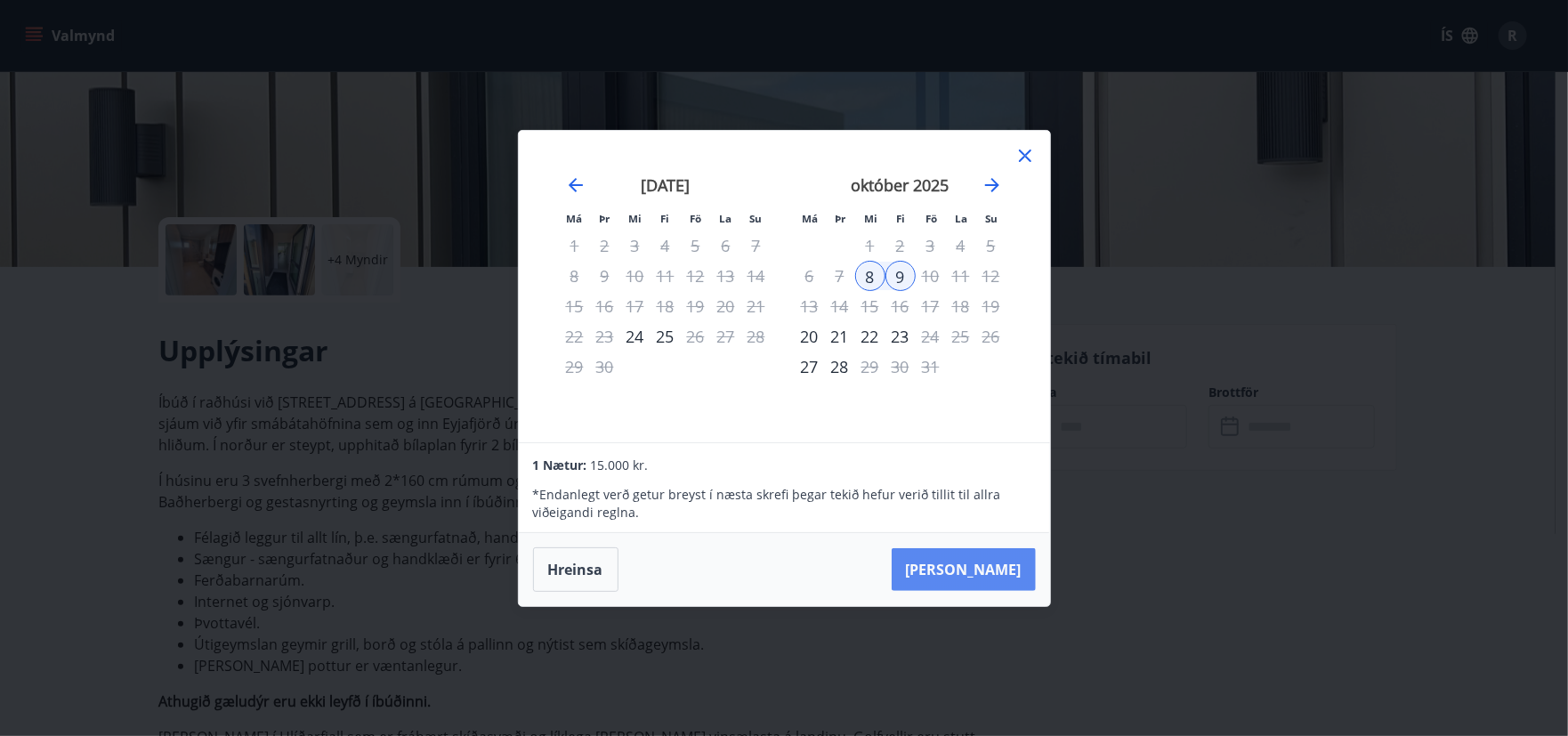
click at [968, 574] on button "Taka Frá" at bounding box center [964, 570] width 144 height 42
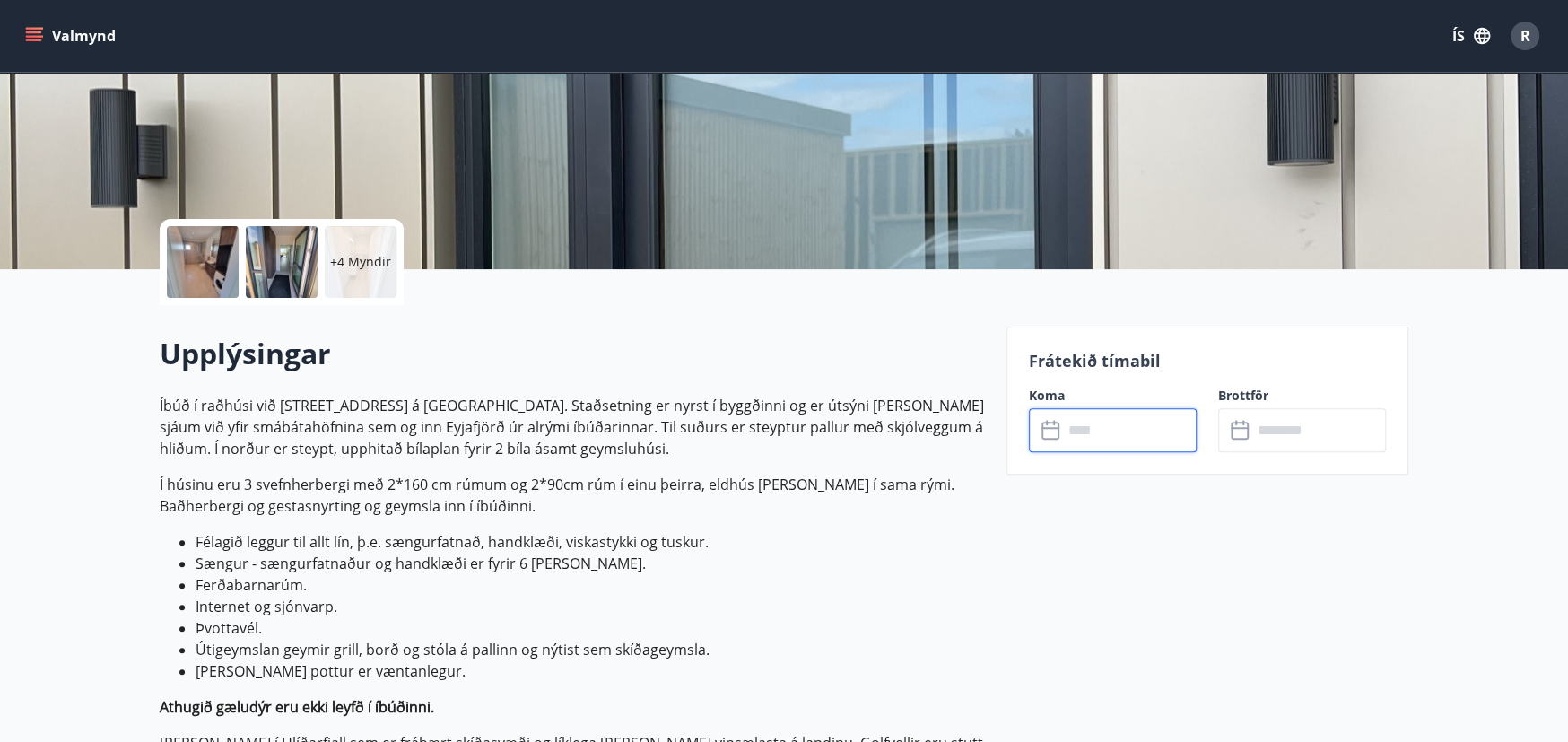
type input "******"
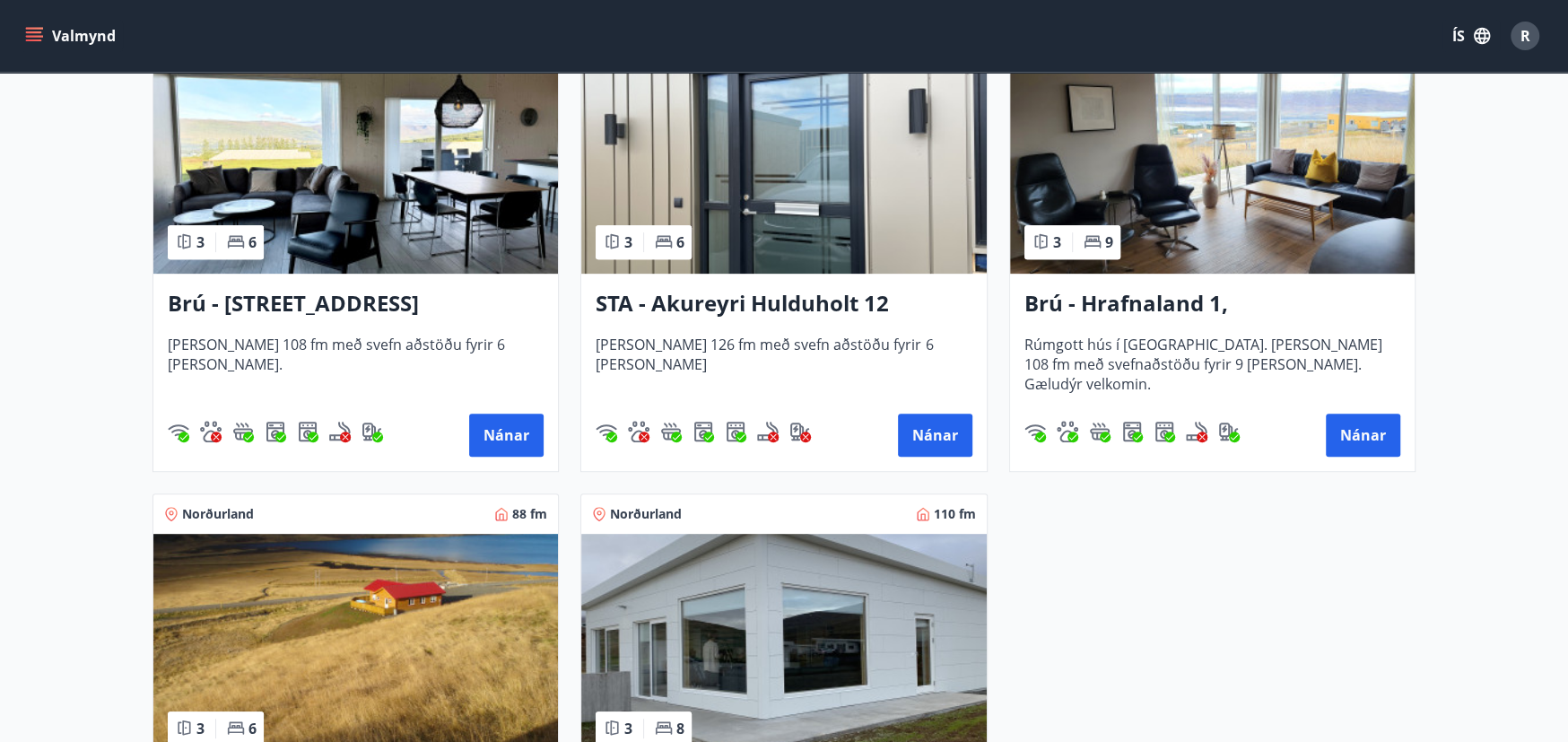
scroll to position [628, 0]
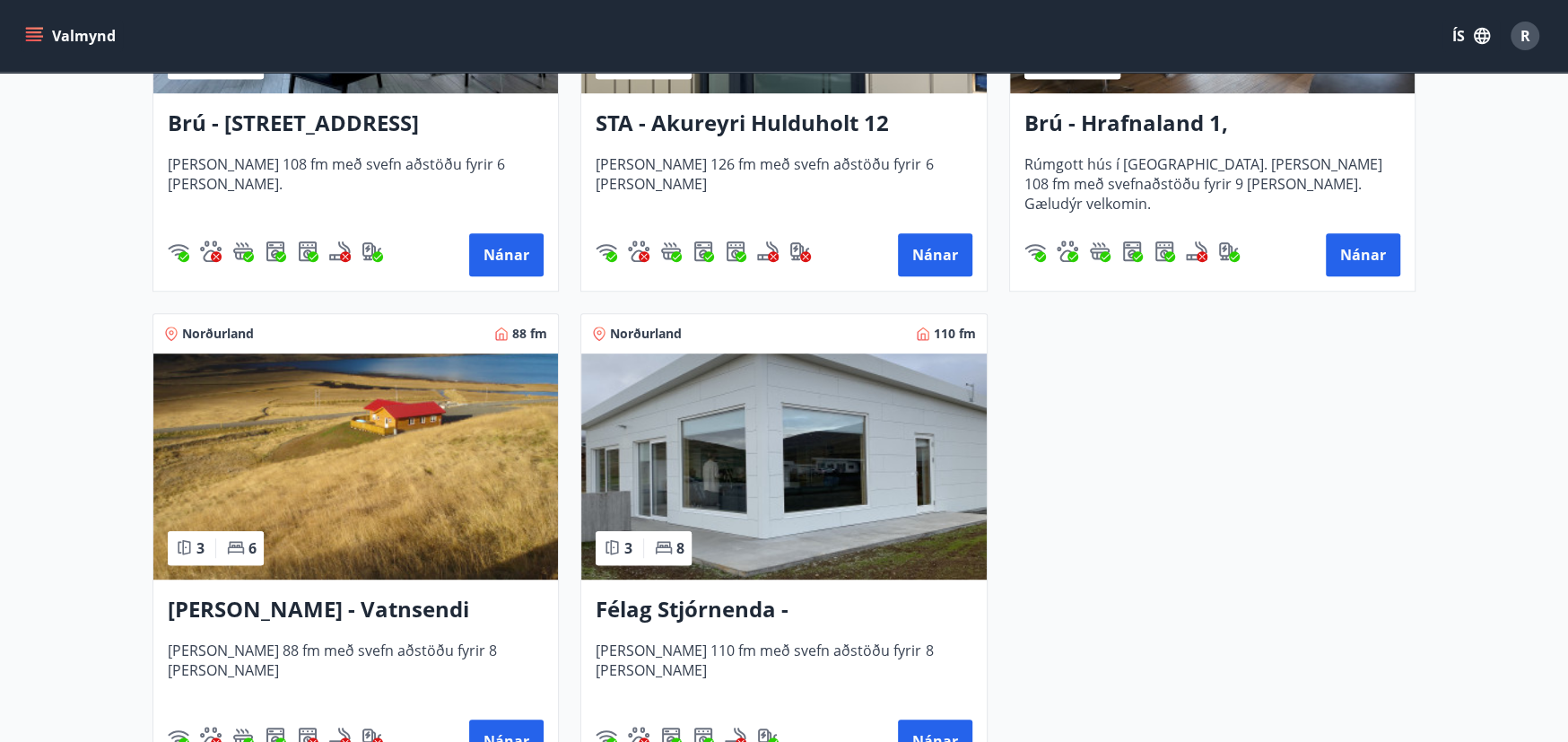
click at [792, 455] on img at bounding box center [783, 466] width 405 height 226
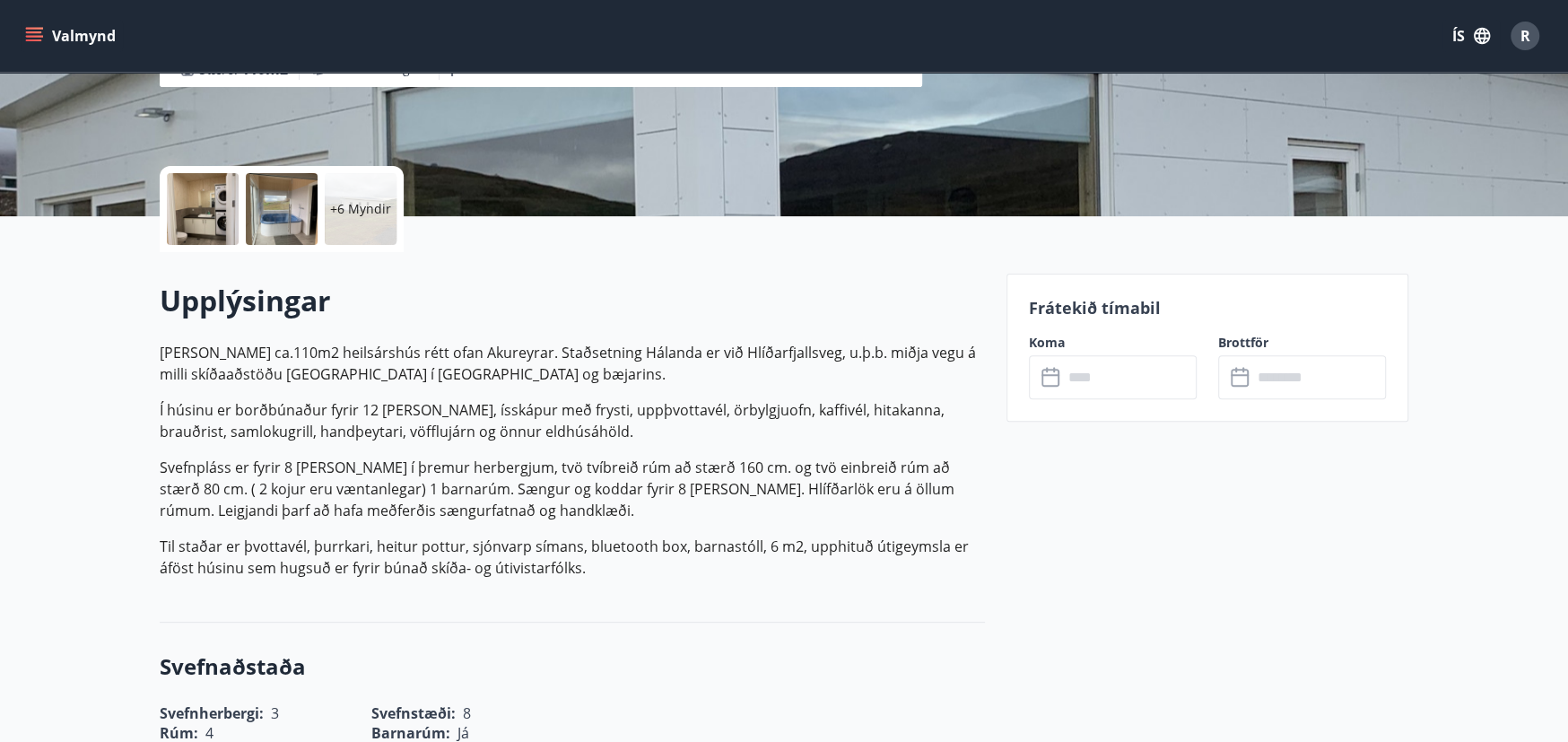
scroll to position [448, 0]
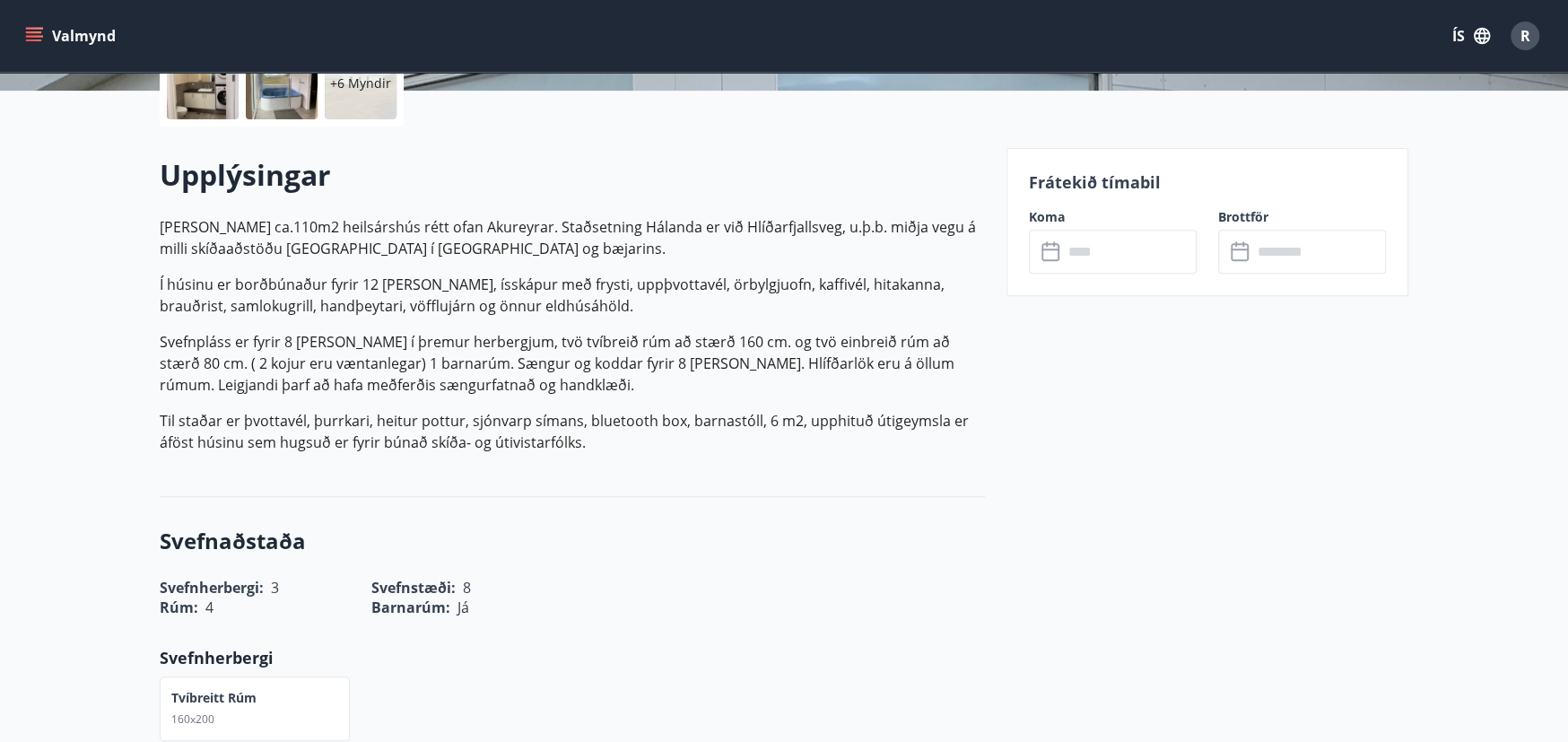
click at [1071, 253] on input "text" at bounding box center [1130, 251] width 134 height 44
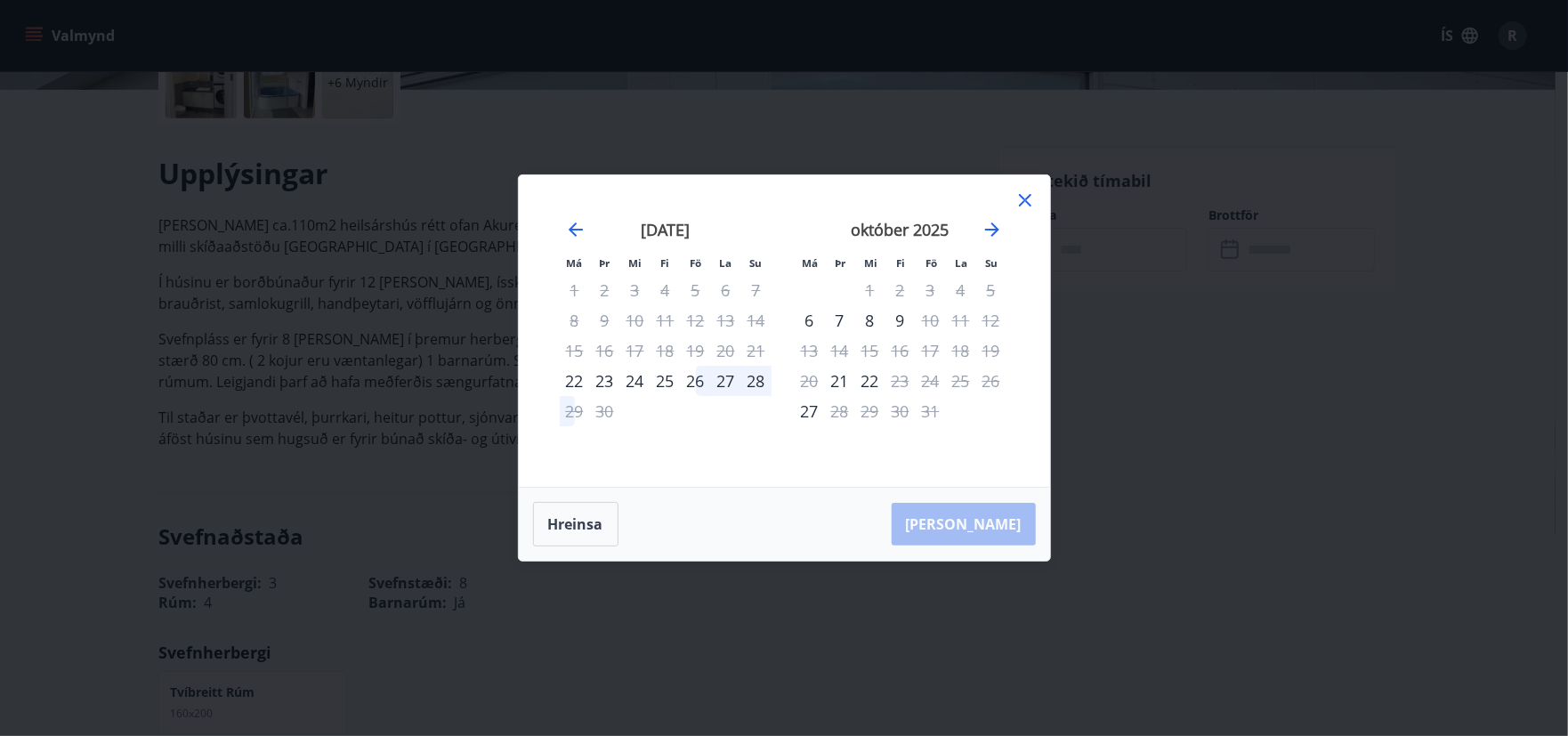
click at [872, 325] on div "8" at bounding box center [870, 320] width 30 height 30
click at [897, 321] on div "9" at bounding box center [900, 320] width 30 height 30
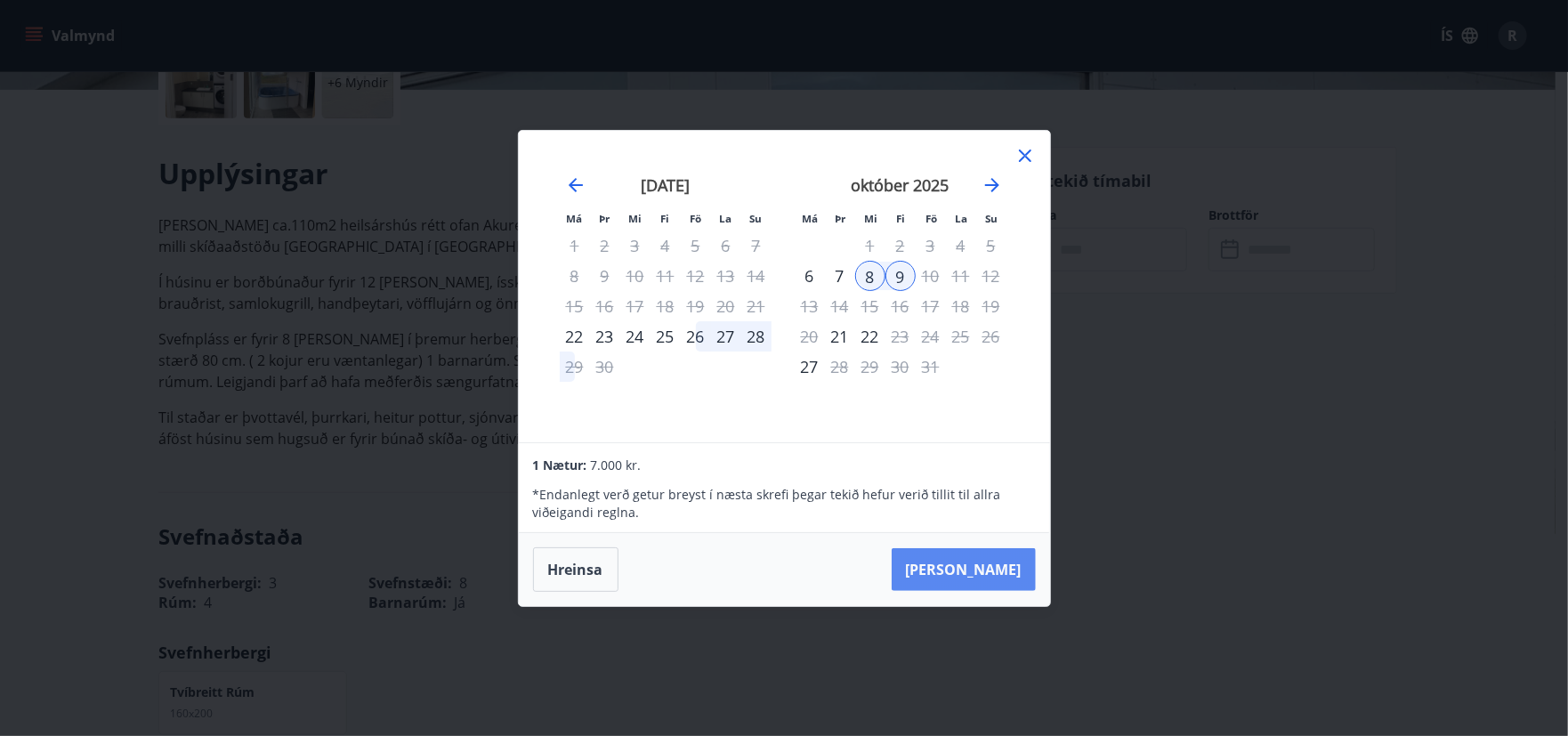
click at [968, 576] on button "Taka Frá" at bounding box center [964, 570] width 144 height 42
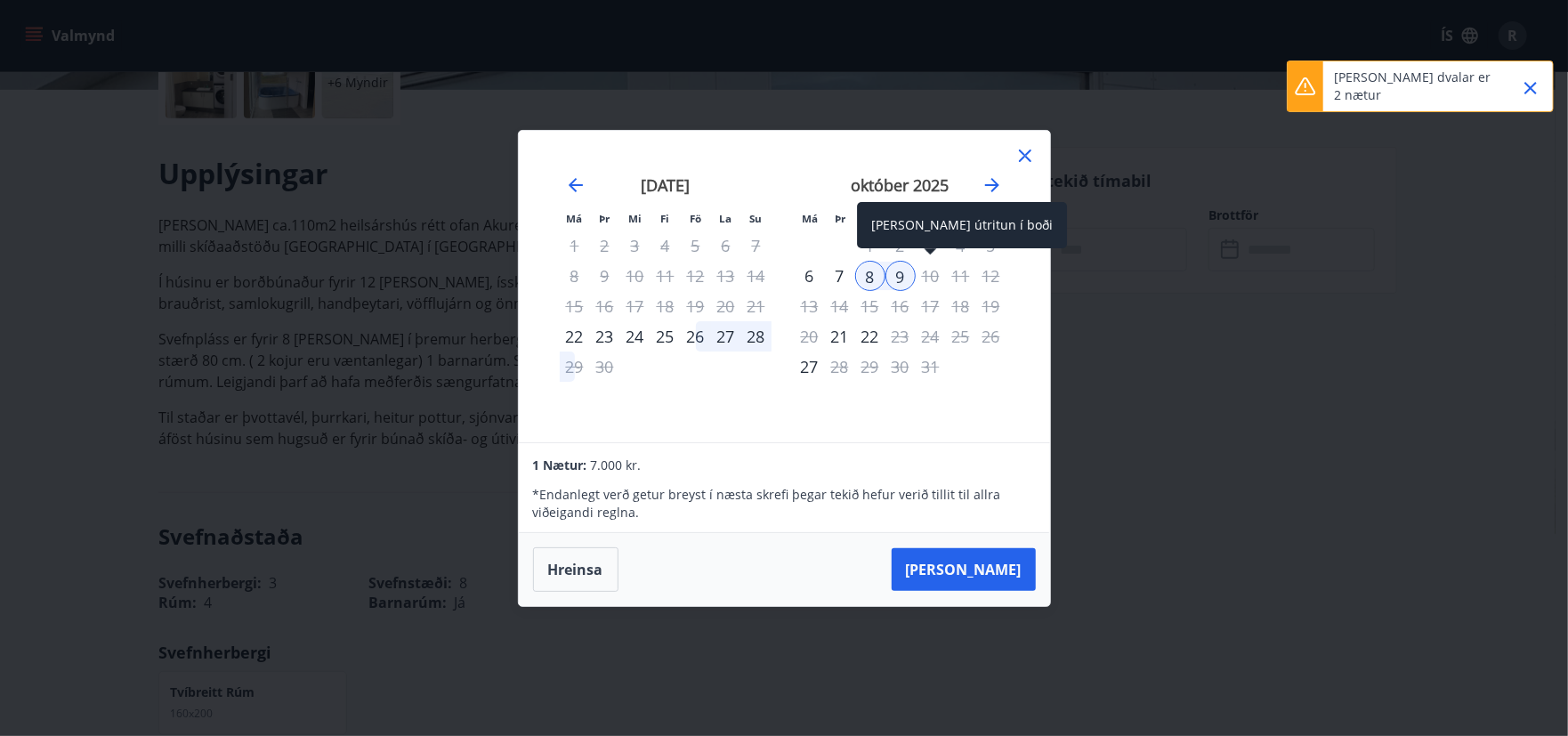
click at [934, 275] on div "10" at bounding box center [931, 275] width 30 height 30
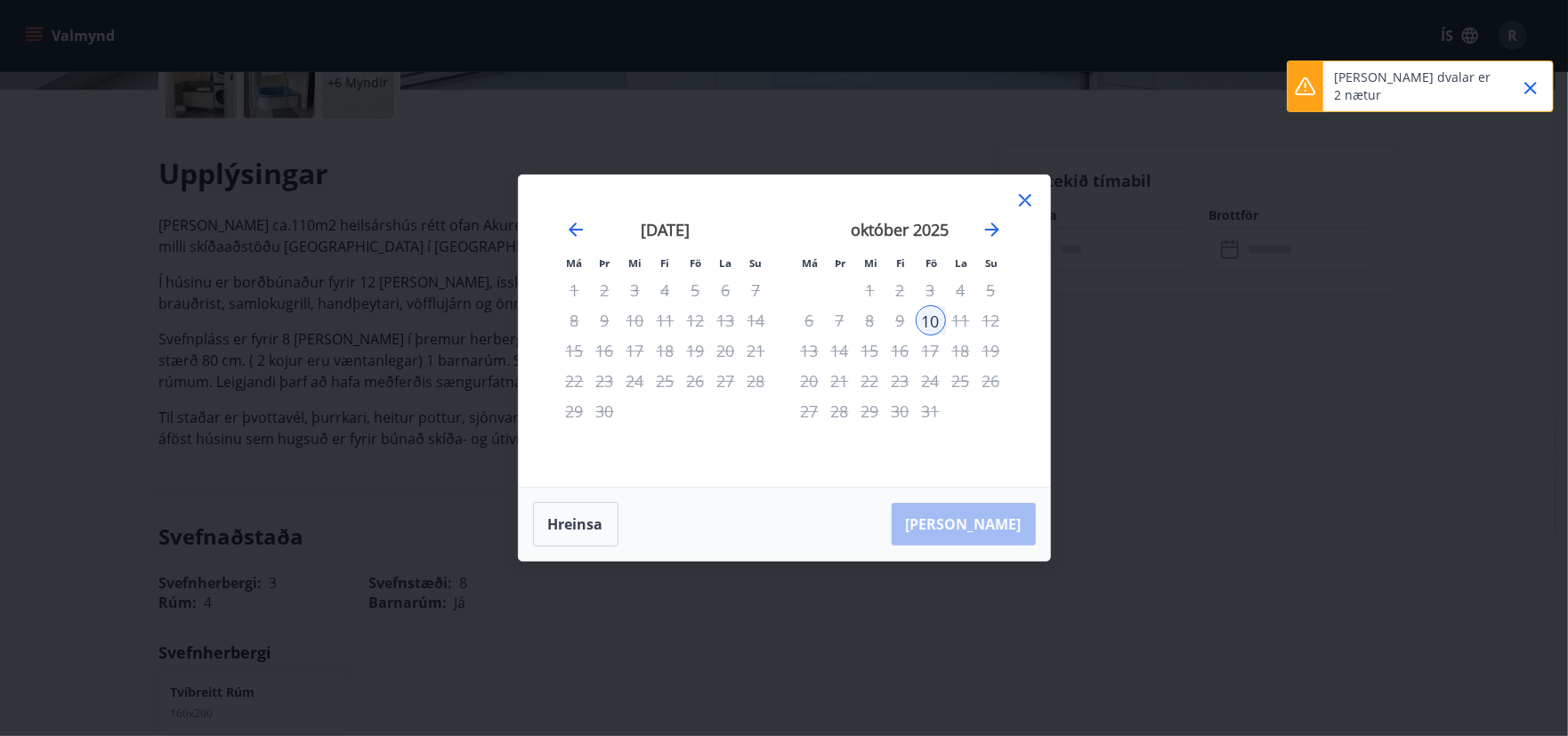
click at [864, 416] on div "29" at bounding box center [870, 411] width 30 height 30
click at [867, 327] on div "8" at bounding box center [870, 320] width 30 height 30
click at [919, 310] on div "10" at bounding box center [931, 320] width 30 height 30
click at [1023, 189] on icon at bounding box center [1025, 199] width 21 height 21
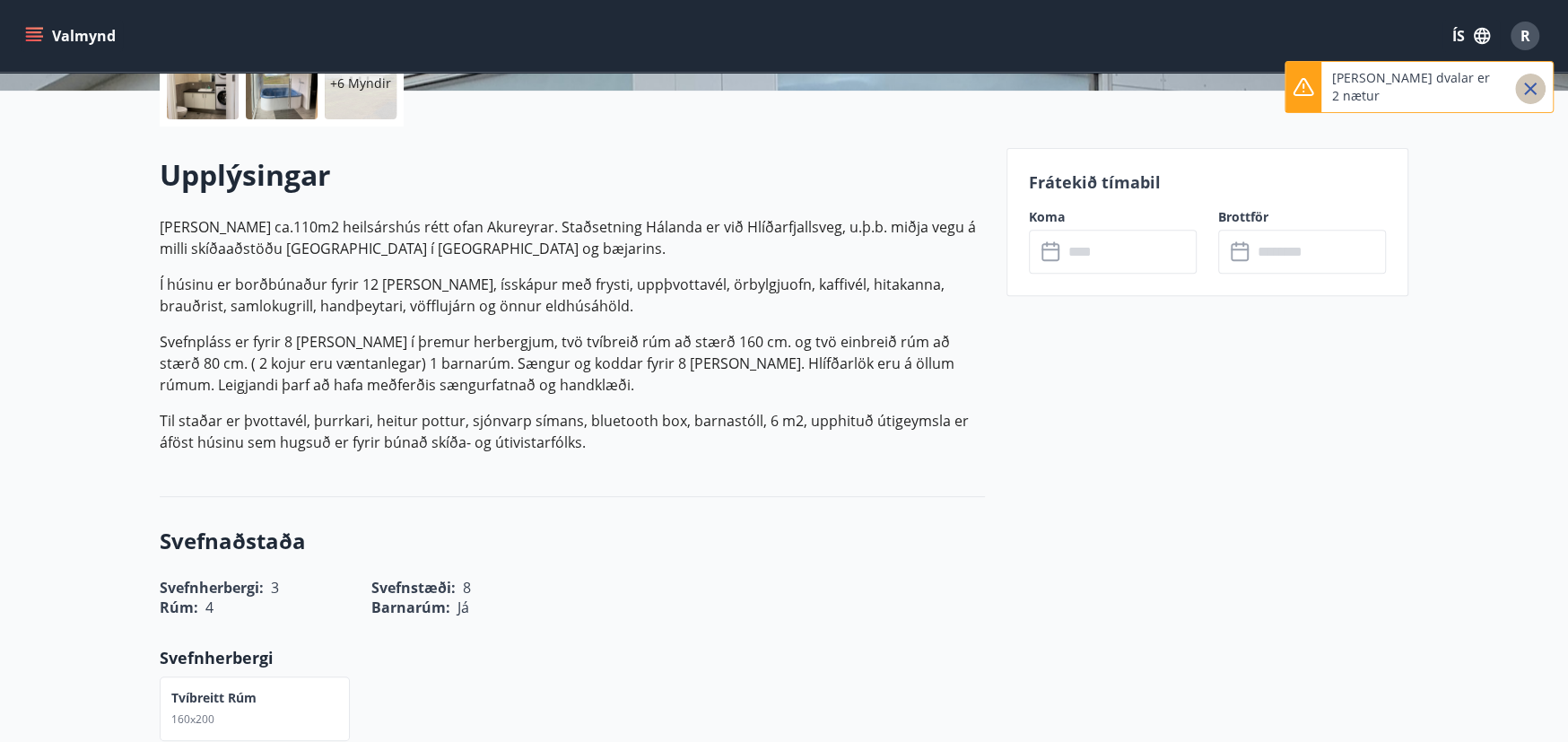
click at [1530, 90] on icon "Close" at bounding box center [1530, 88] width 21 height 21
click at [1148, 247] on input "text" at bounding box center [1130, 251] width 134 height 44
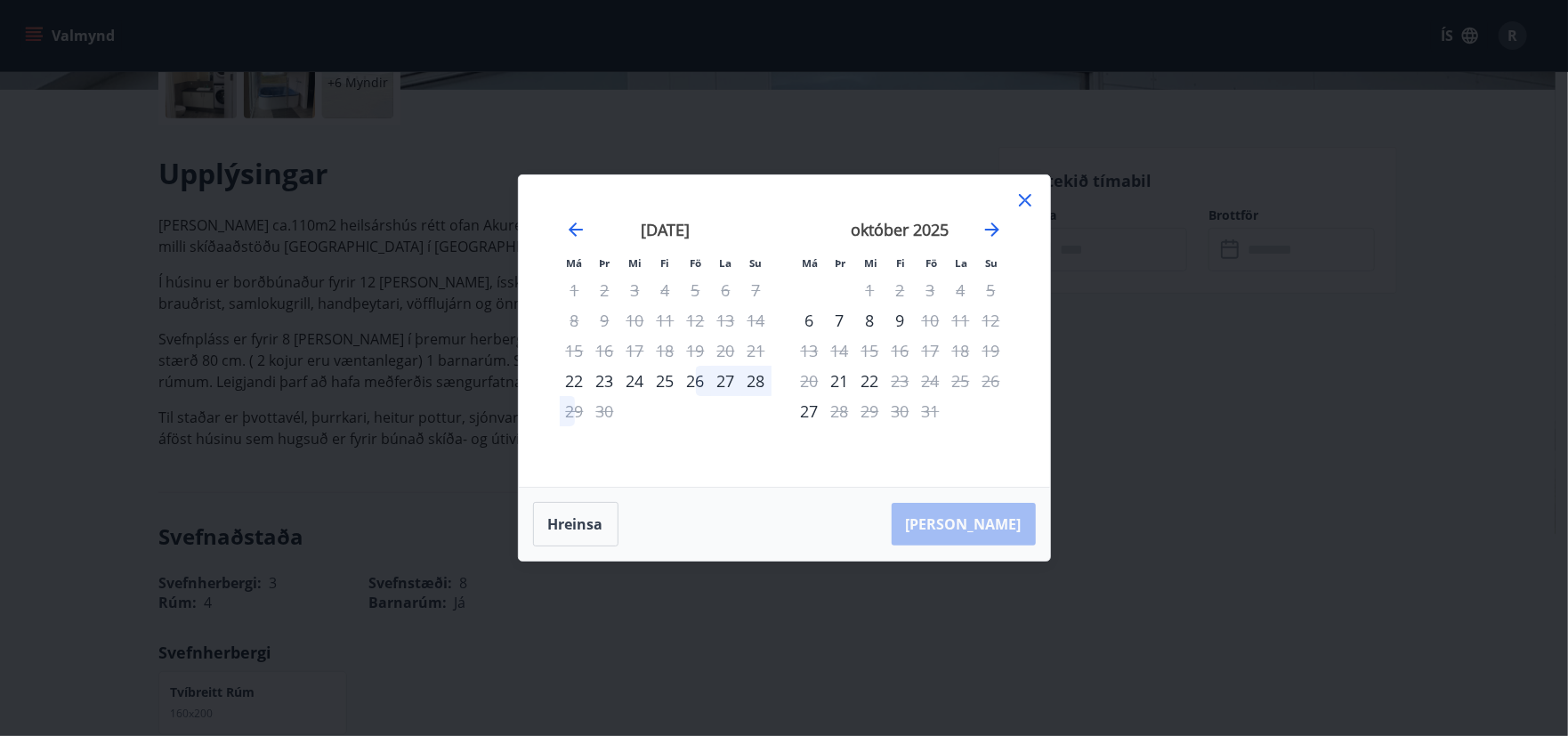
click at [862, 319] on div "8" at bounding box center [870, 320] width 30 height 30
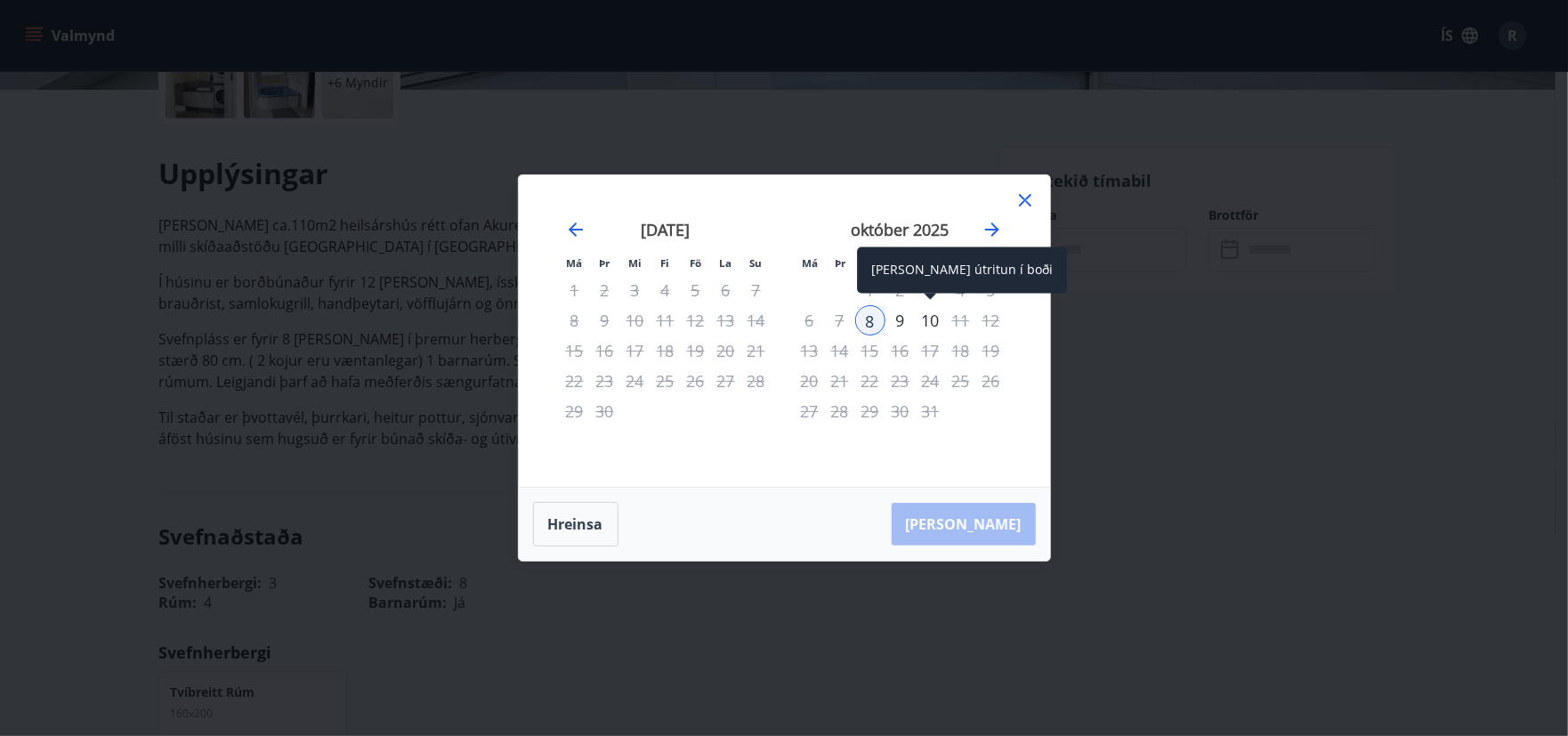
click at [938, 320] on div "10" at bounding box center [931, 320] width 30 height 30
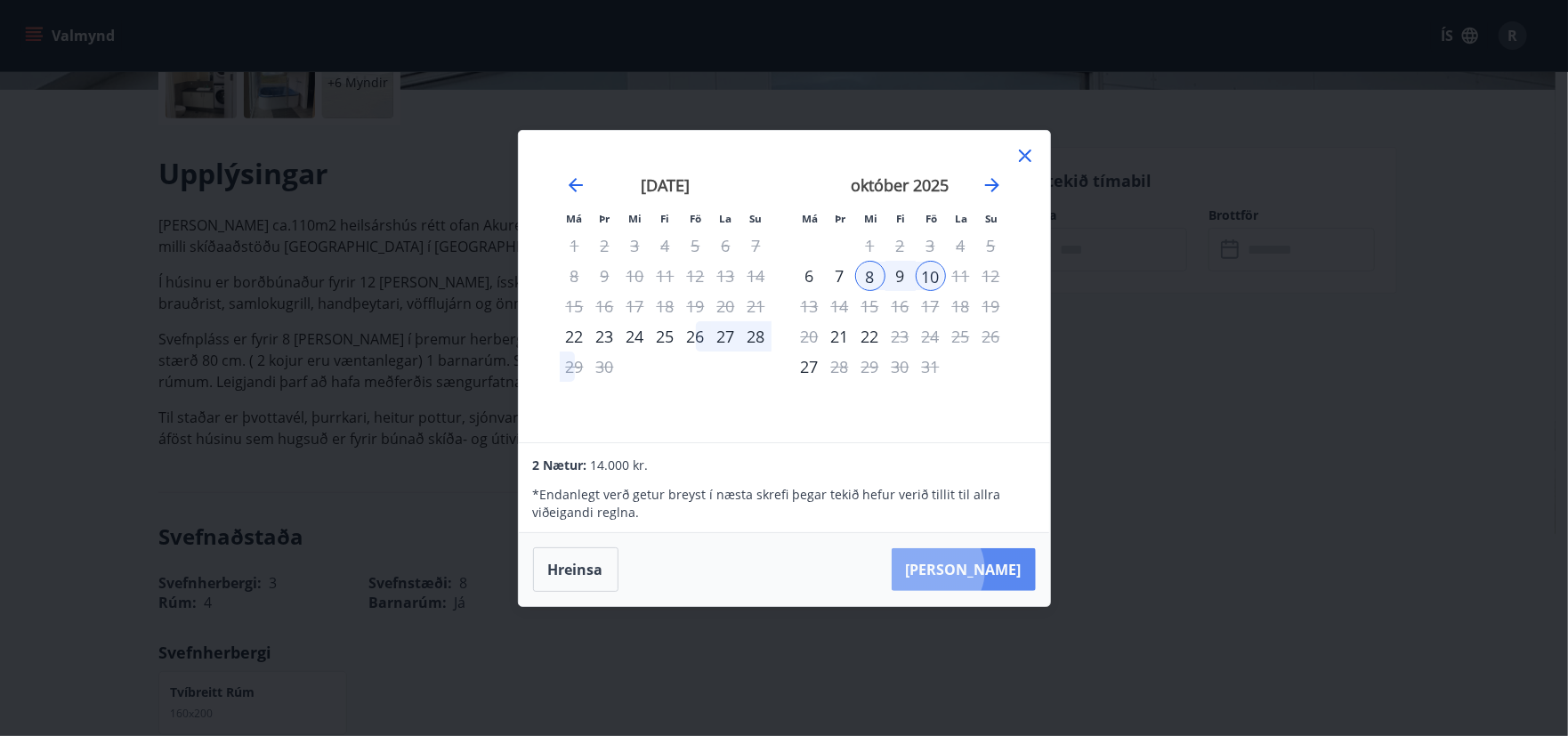
click at [984, 570] on button "Taka Frá" at bounding box center [964, 570] width 144 height 42
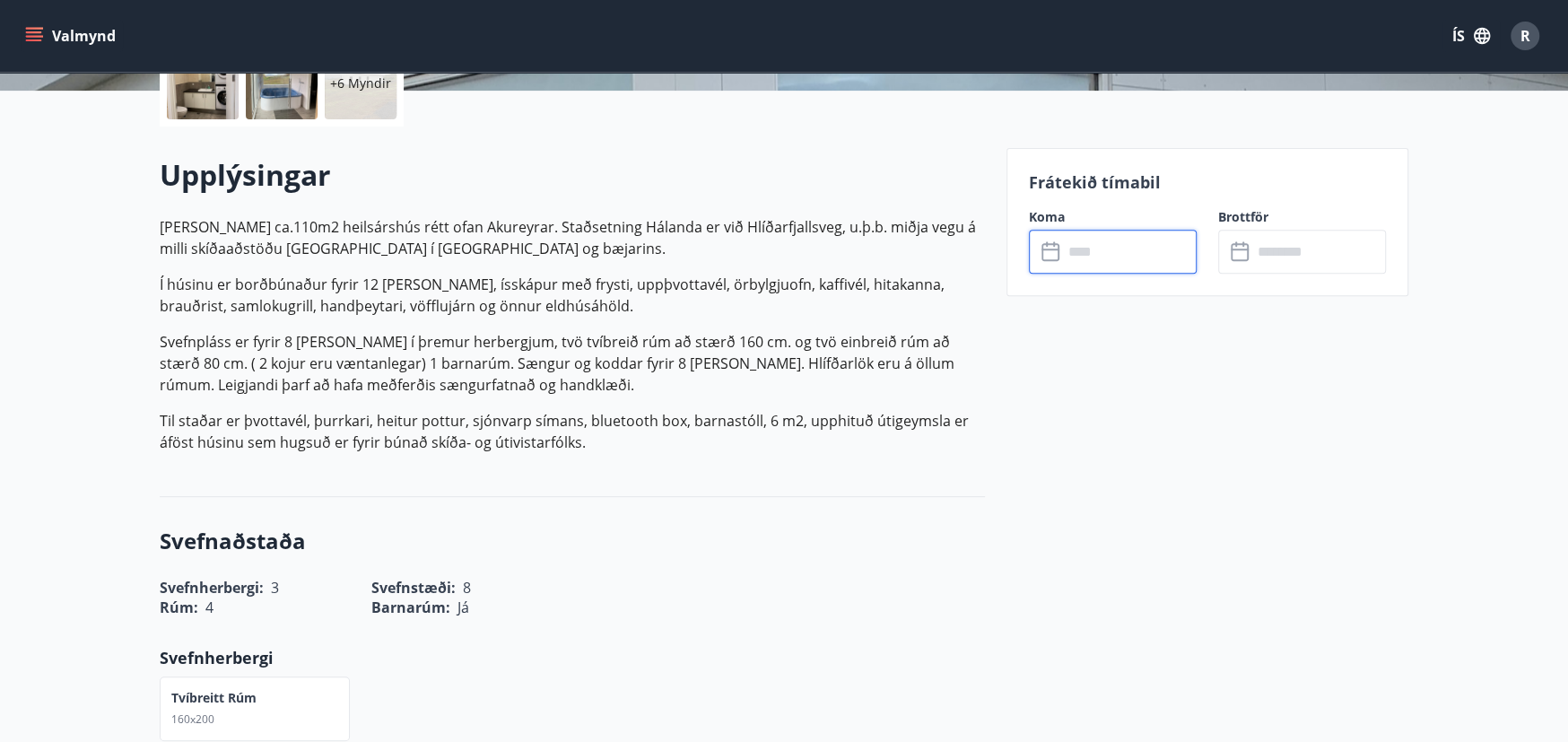
type input "******"
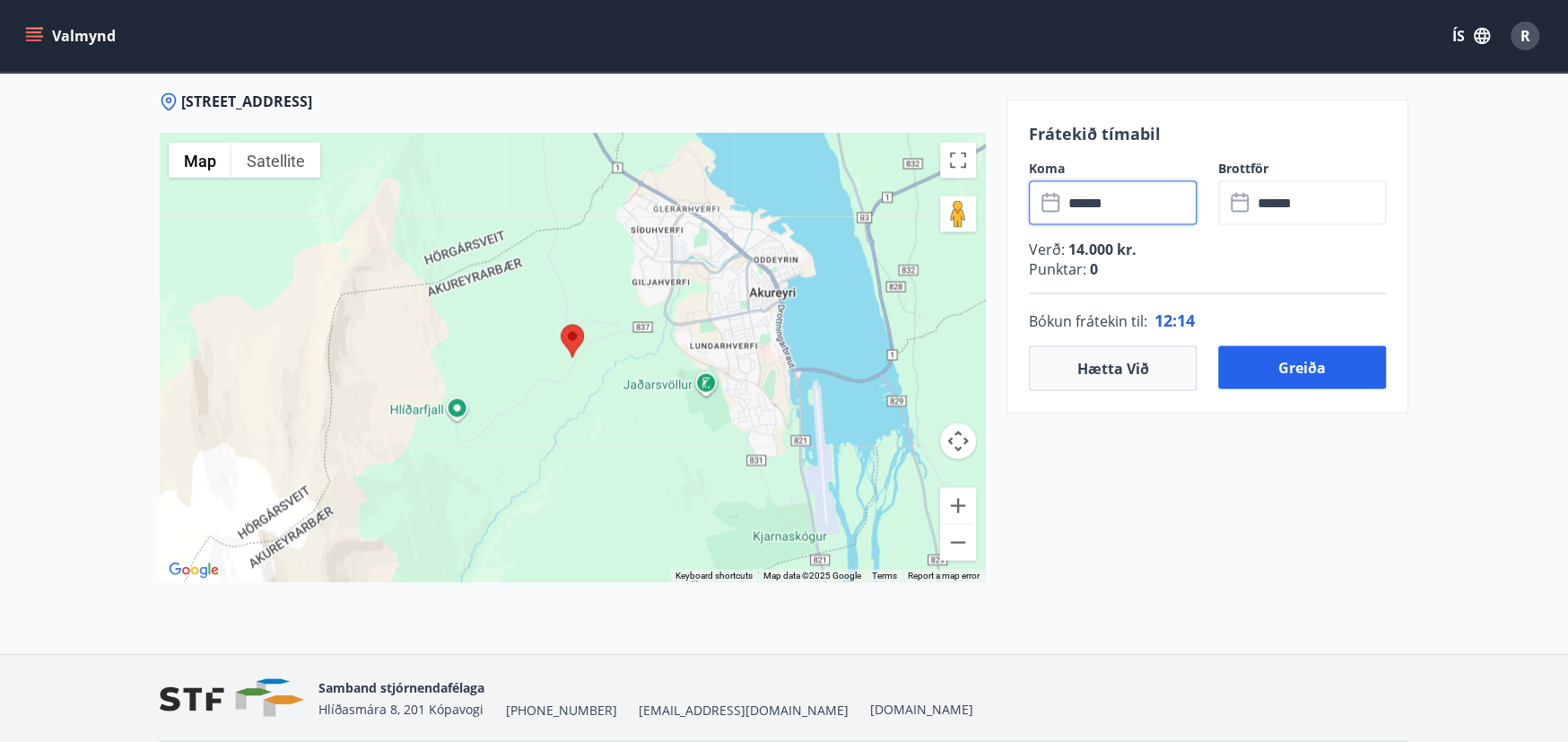
scroll to position [2512, 0]
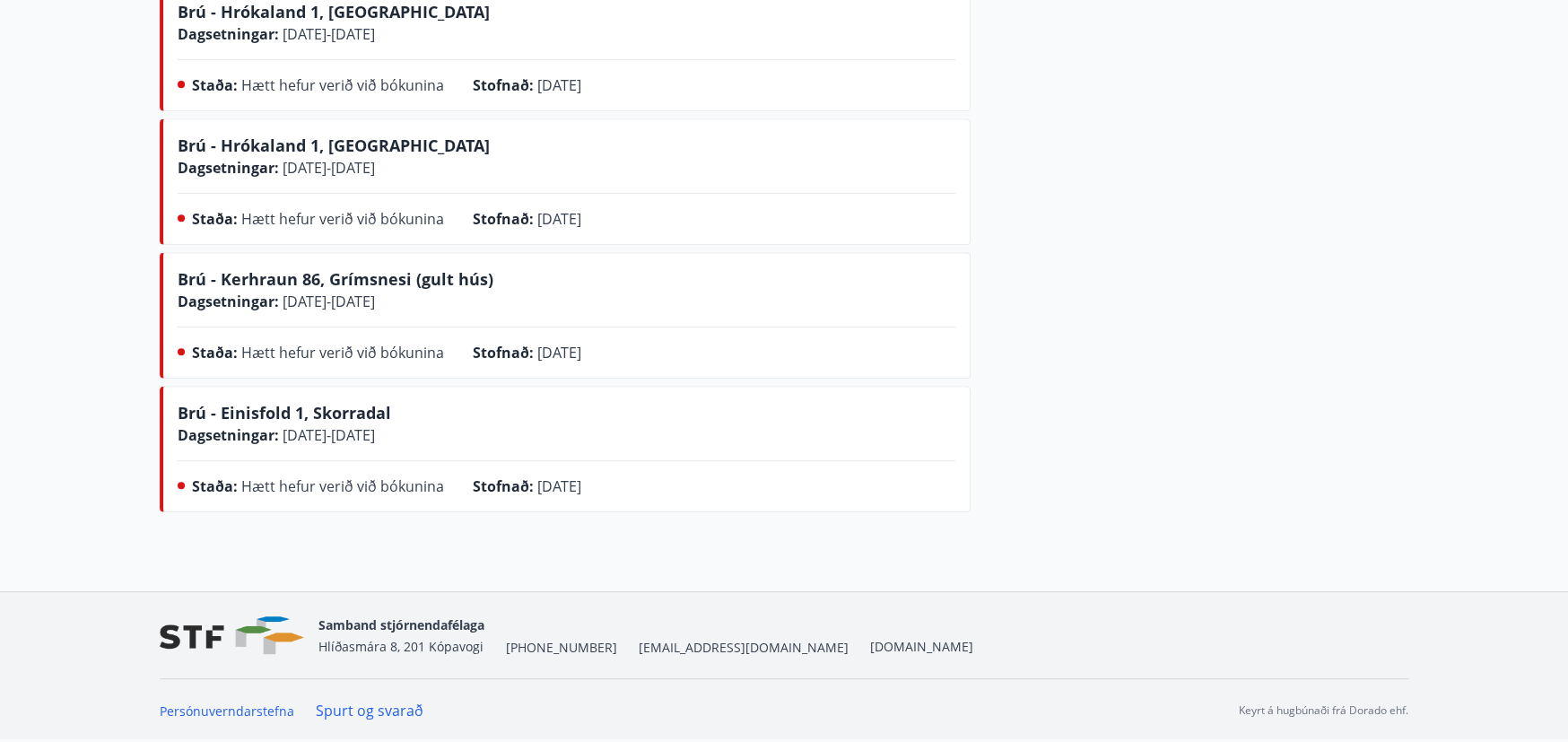
scroll to position [585, 0]
